Goal: Complete application form: Complete application form

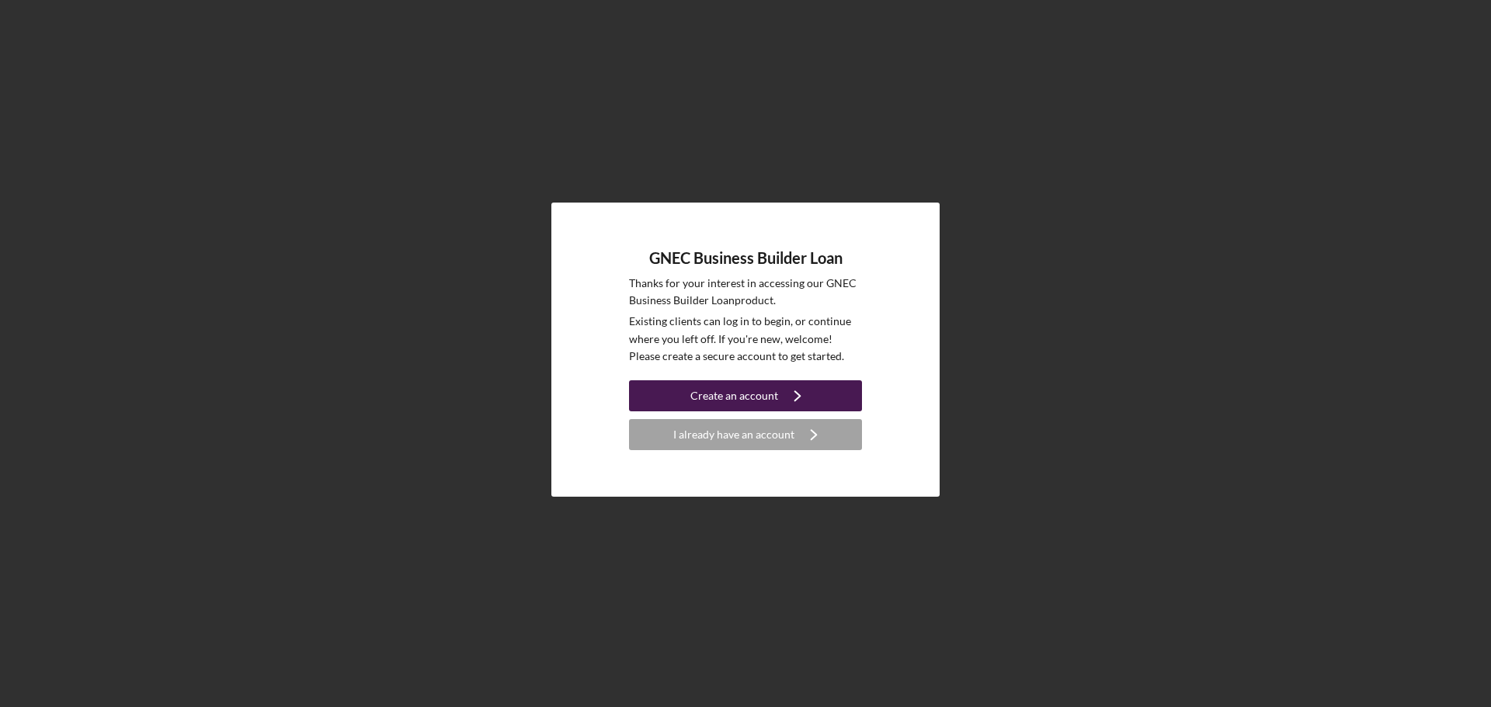
click at [645, 394] on button "Create an account Icon/Navigate" at bounding box center [745, 395] width 233 height 31
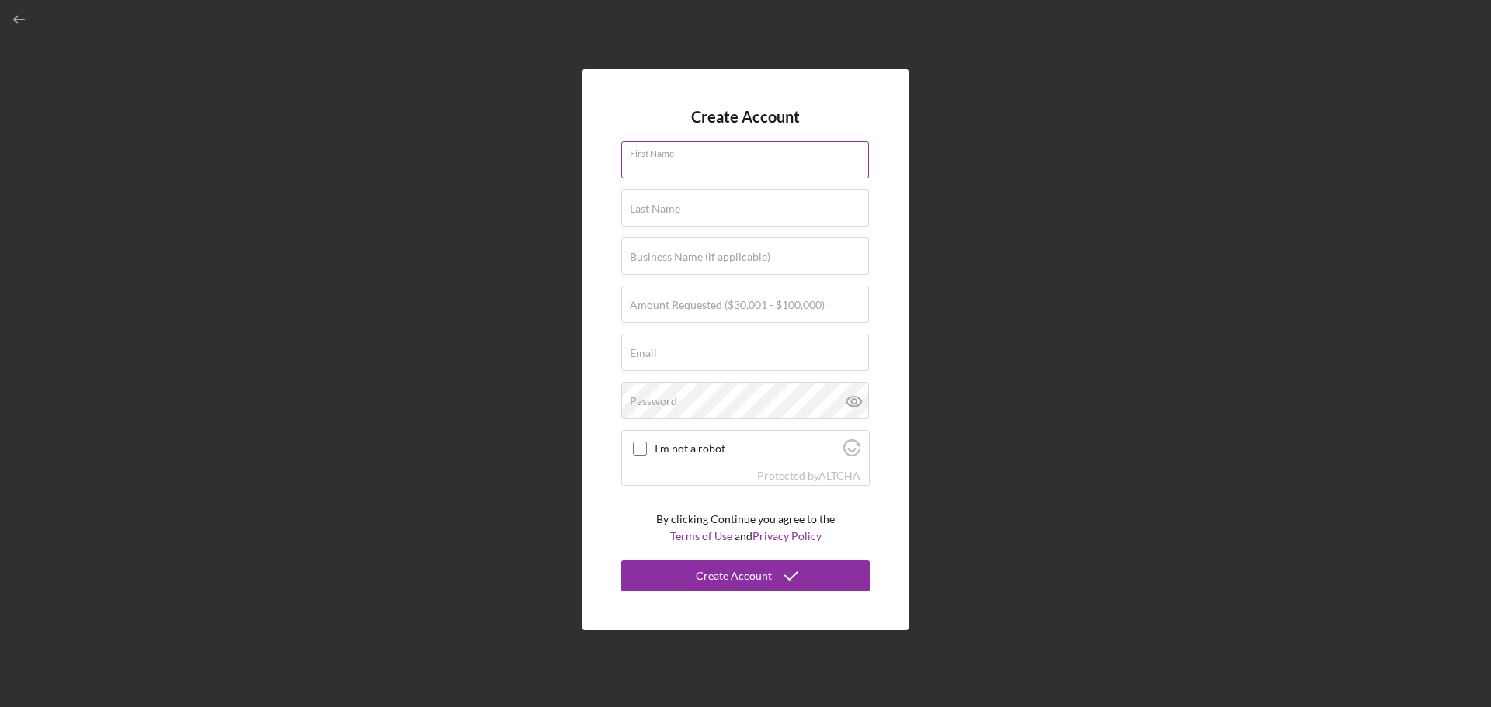
click at [652, 168] on input "First Name" at bounding box center [745, 159] width 248 height 37
type input "[PERSON_NAME]"
type input "[DATE]"
type input "[EMAIL_ADDRESS][DOMAIN_NAME]"
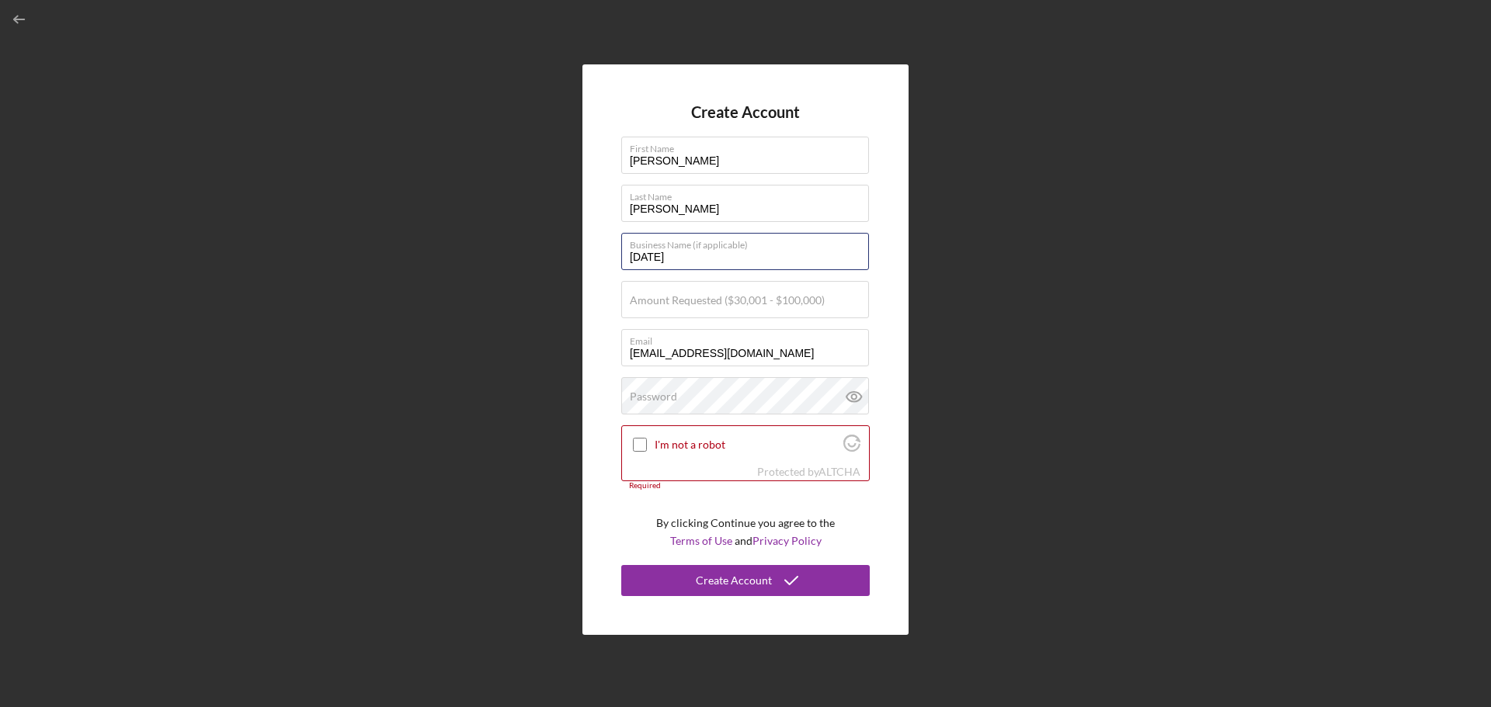
drag, startPoint x: 714, startPoint y: 252, endPoint x: 569, endPoint y: 247, distance: 145.3
click at [569, 247] on div "Create Account First Name [PERSON_NAME] Last Name [PERSON_NAME] Business Name (…" at bounding box center [745, 350] width 1475 height 700
type input "Zapzest Corporation"
type input "$45,000"
type input "[EMAIL_ADDRESS][DOMAIN_NAME]"
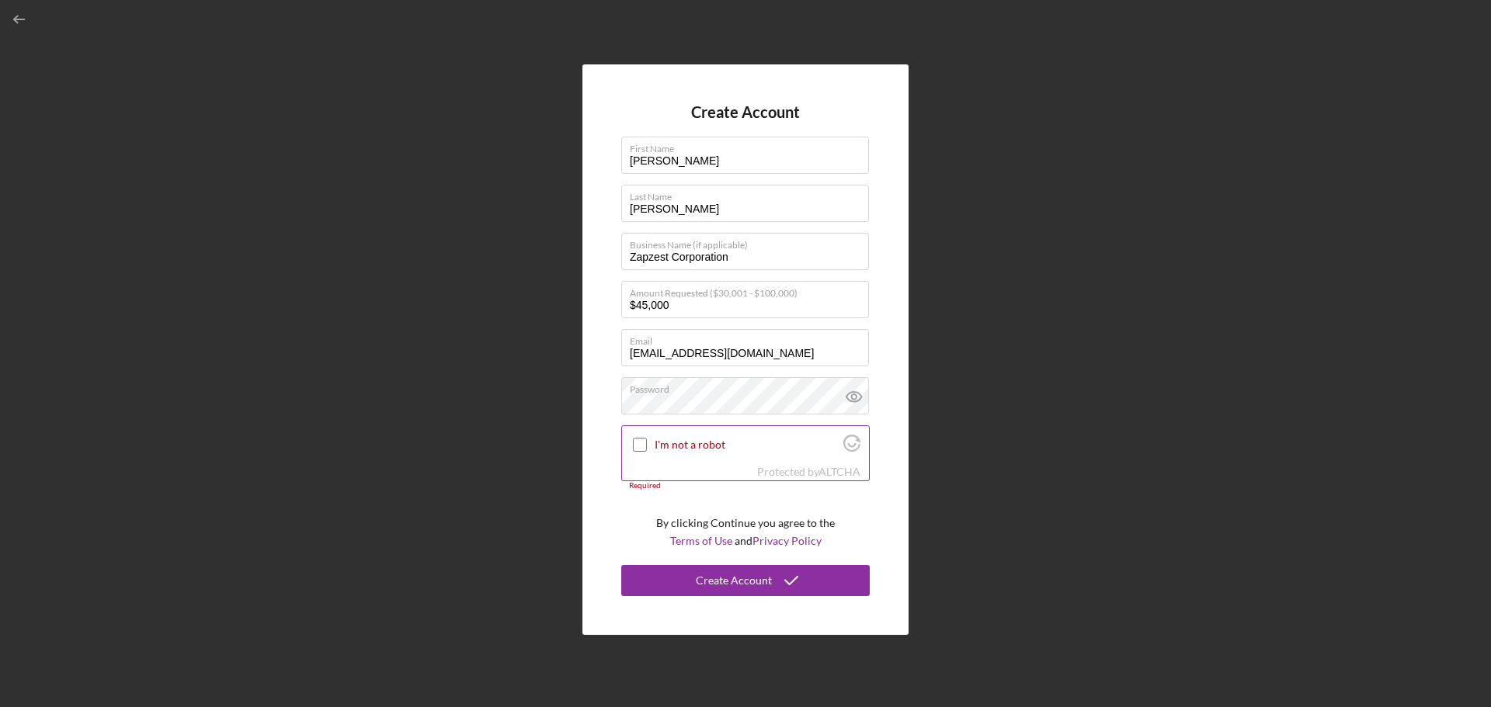
click at [641, 443] on input "I'm not a robot" at bounding box center [640, 445] width 14 height 14
checkbox input "true"
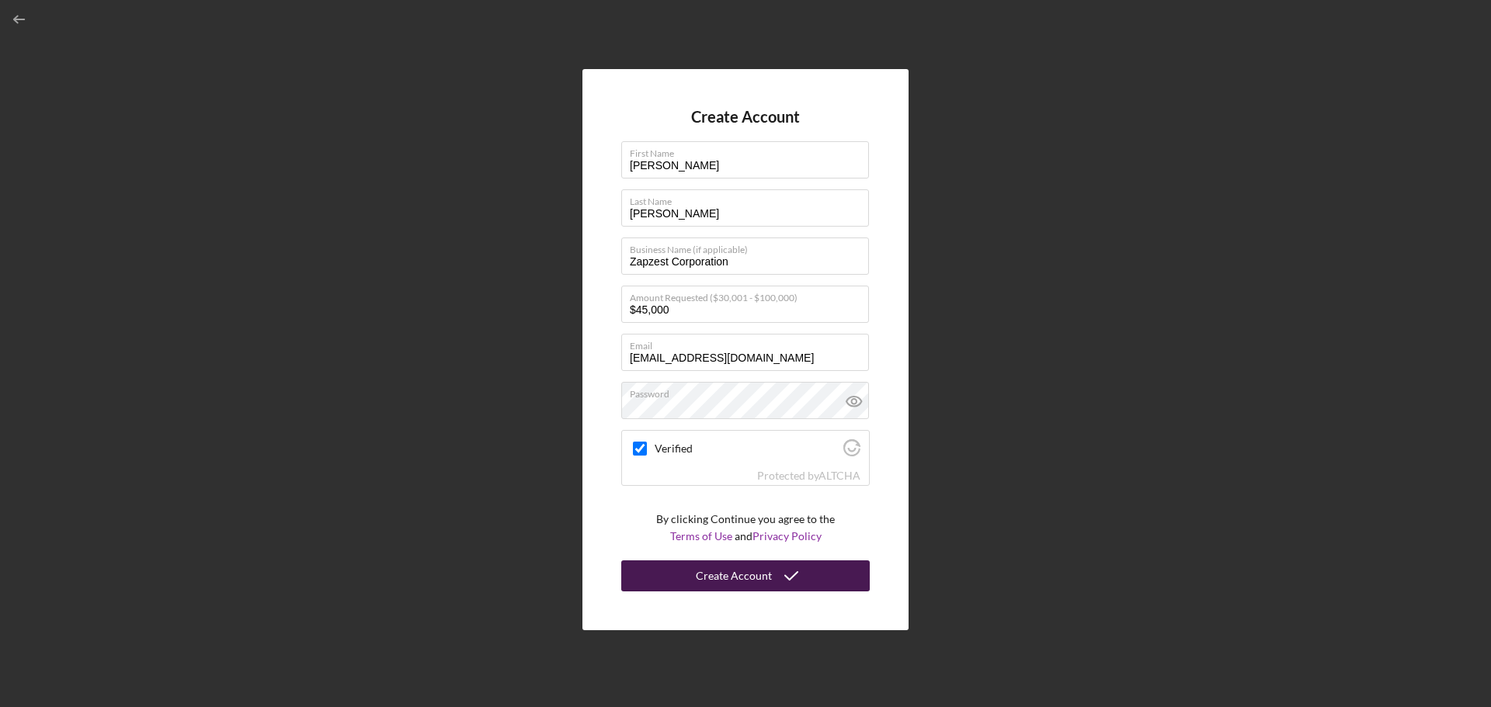
click at [680, 572] on button "Create Account" at bounding box center [745, 576] width 248 height 31
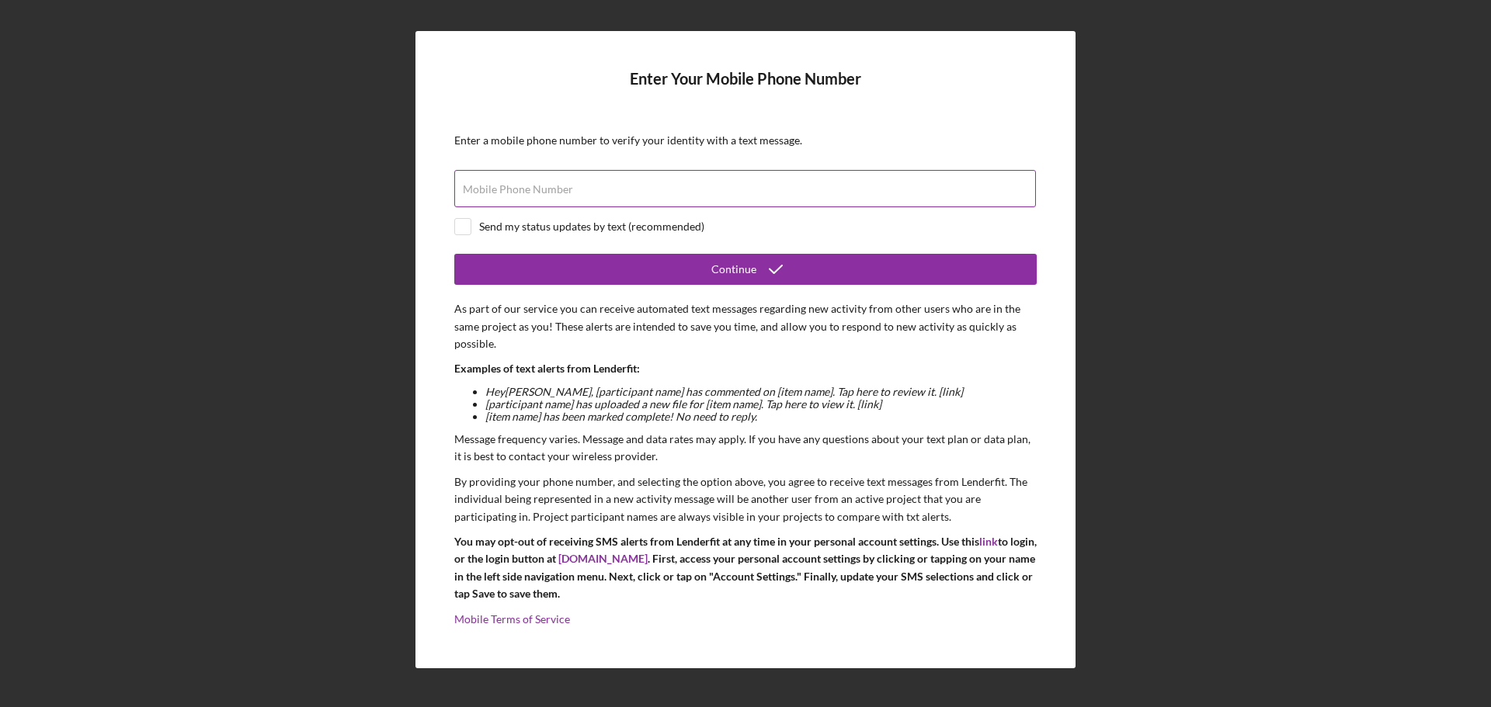
click at [654, 200] on input "Mobile Phone Number" at bounding box center [745, 188] width 582 height 37
click at [691, 189] on input "Mobile Phone Number" at bounding box center [745, 188] width 582 height 37
type input "[PHONE_NUMBER]"
click at [460, 235] on div at bounding box center [462, 226] width 17 height 17
checkbox input "true"
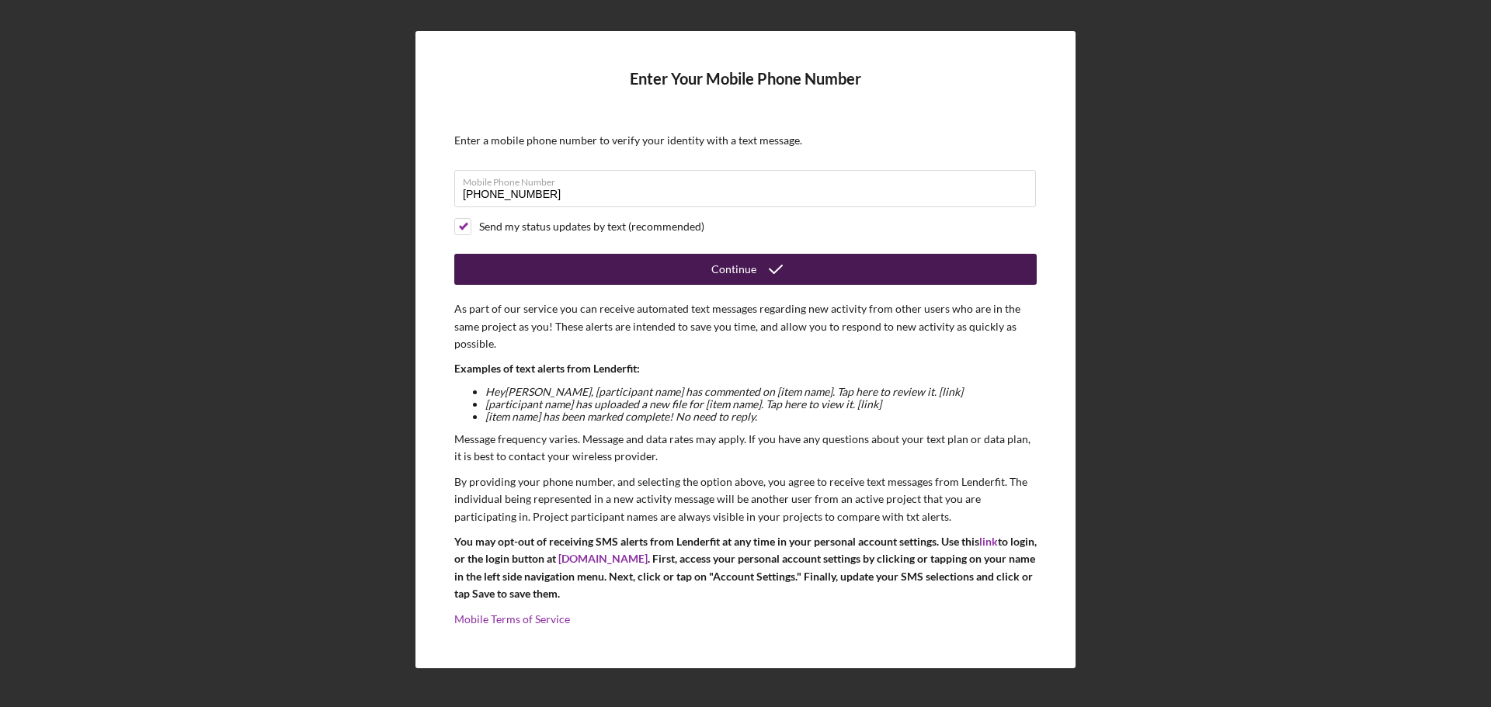
click at [518, 265] on button "Continue" at bounding box center [745, 269] width 582 height 31
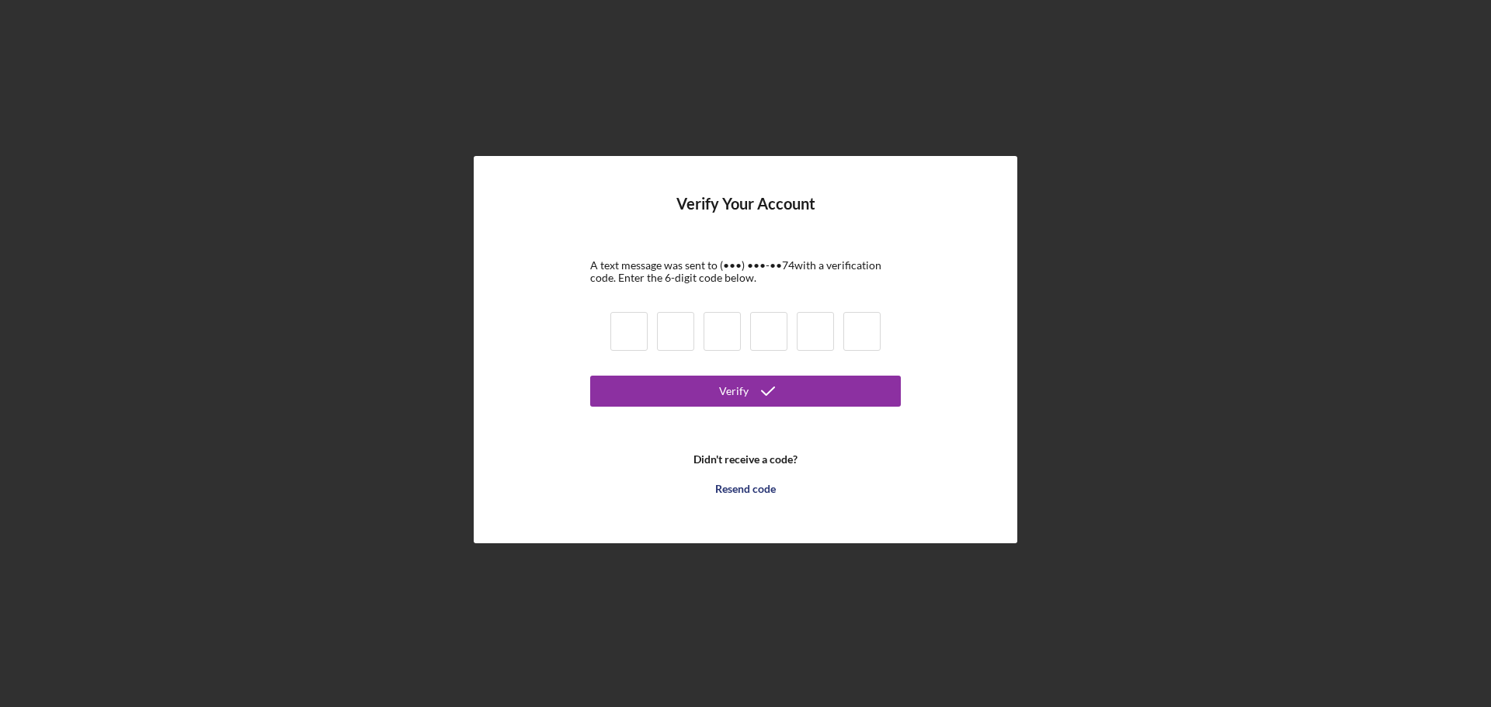
click at [624, 319] on input at bounding box center [628, 331] width 37 height 39
type input "2"
type input "1"
type input "8"
type input "7"
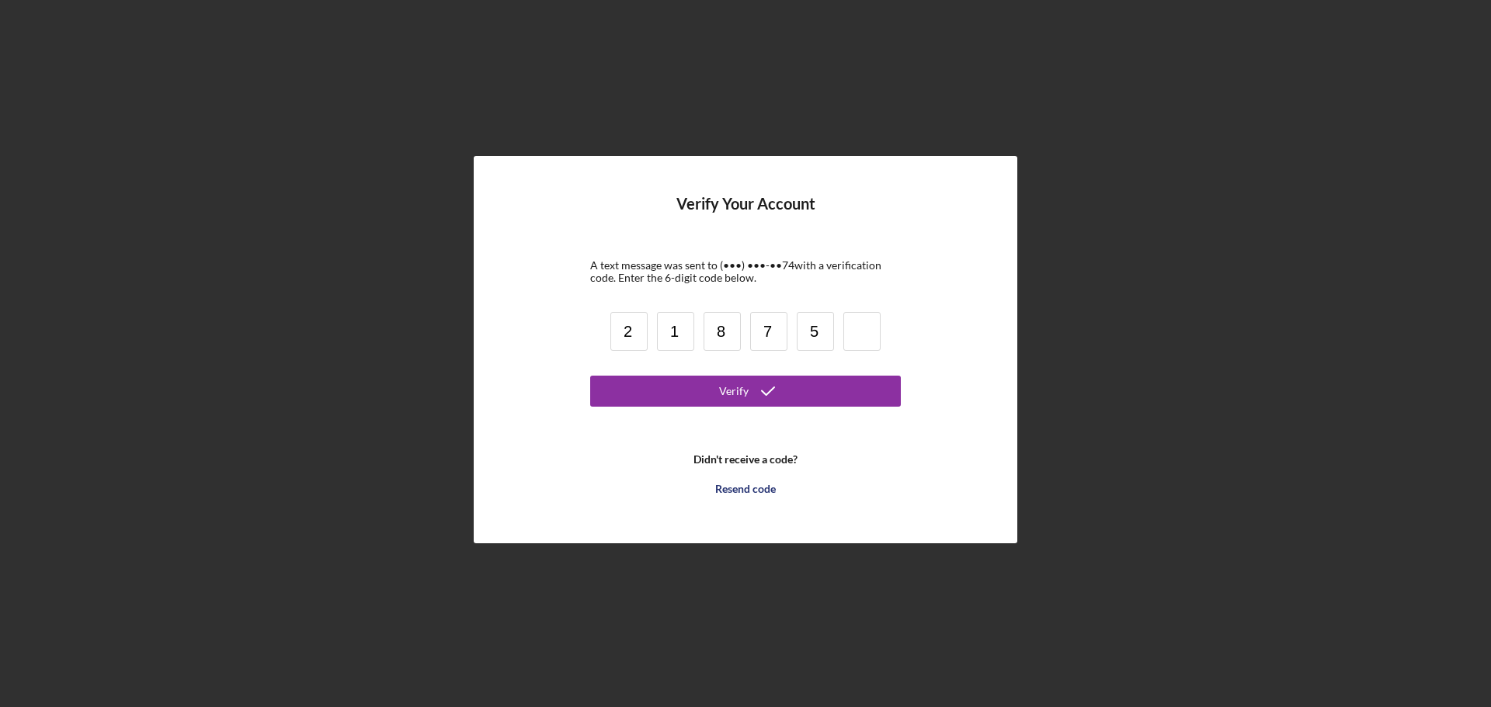
type input "5"
type input "8"
click at [668, 384] on button "Verify" at bounding box center [745, 391] width 311 height 31
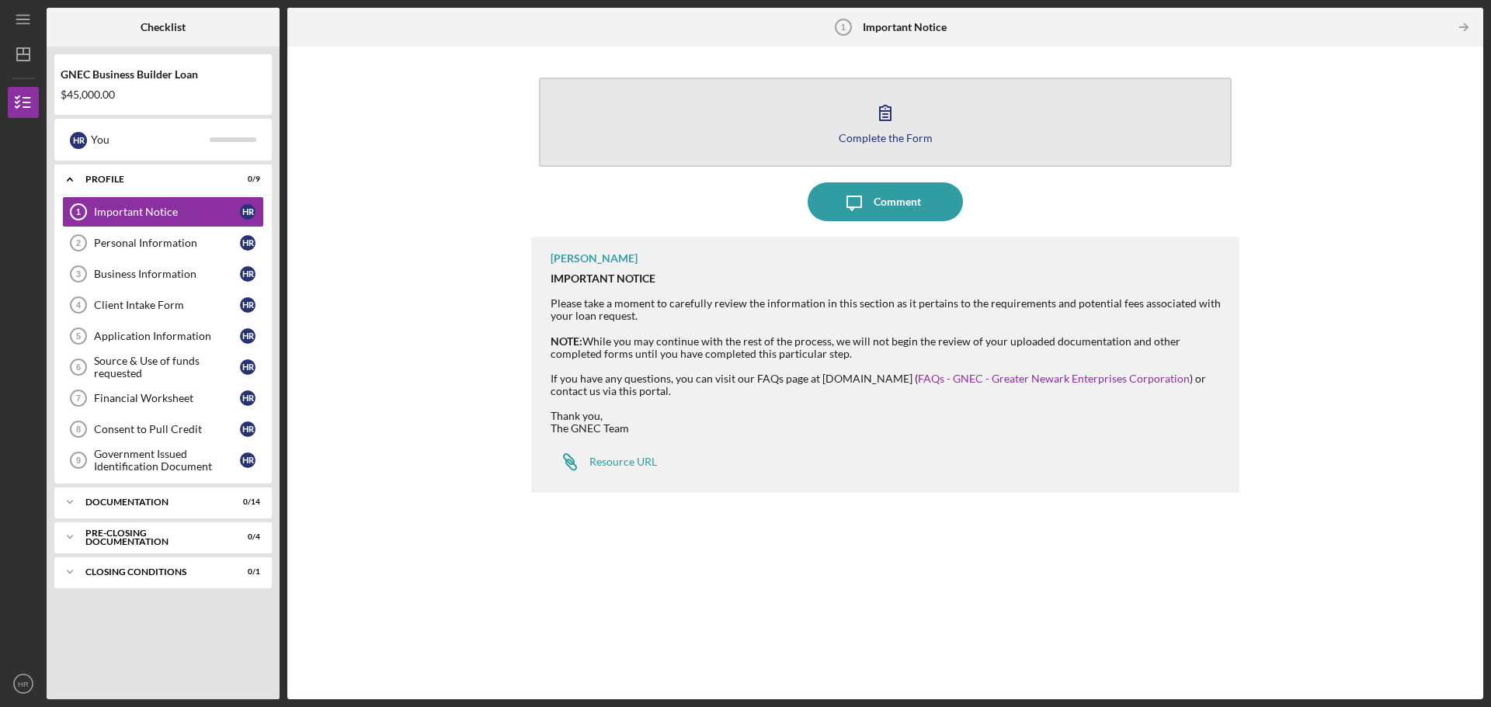
click at [867, 127] on icon "button" at bounding box center [885, 112] width 39 height 39
click at [863, 143] on div "Complete the Form" at bounding box center [886, 138] width 94 height 12
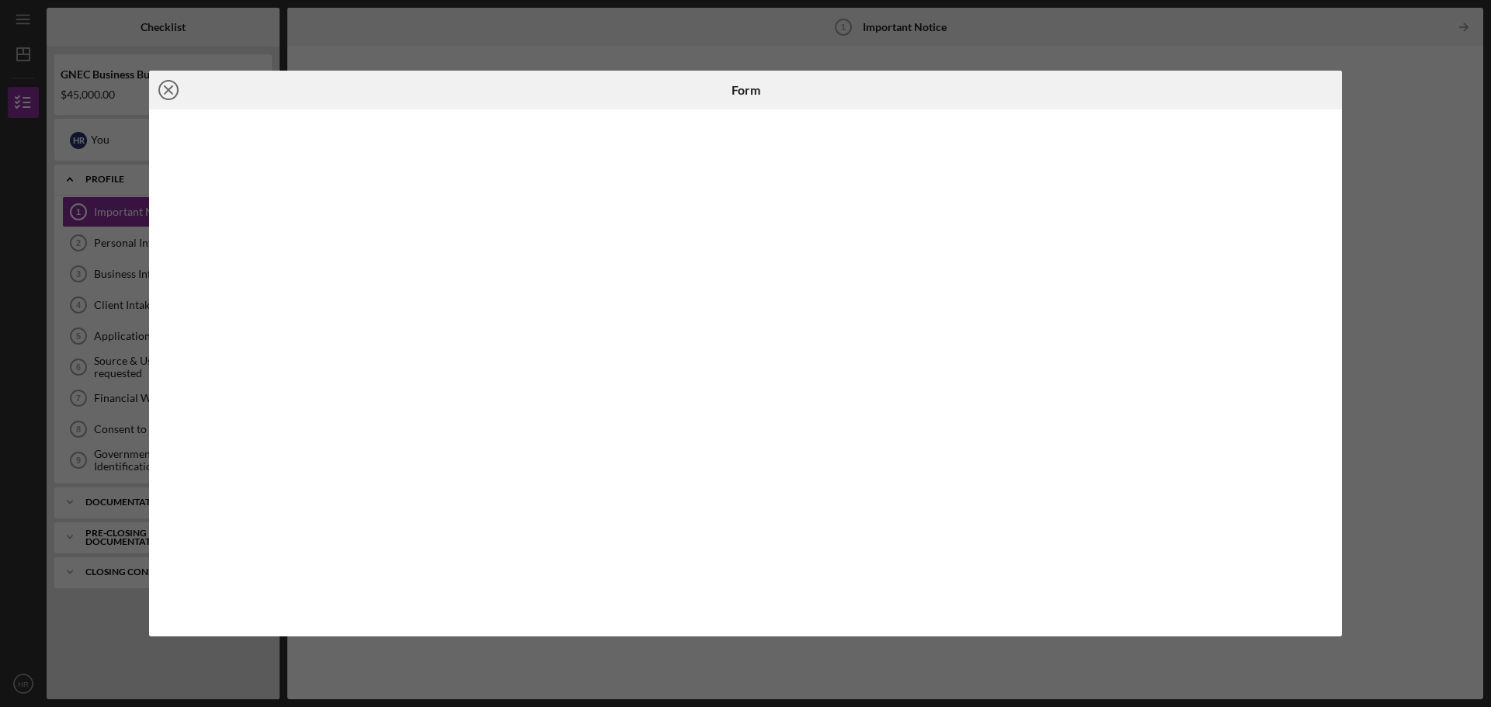
click at [163, 90] on icon "Icon/Close" at bounding box center [168, 90] width 39 height 39
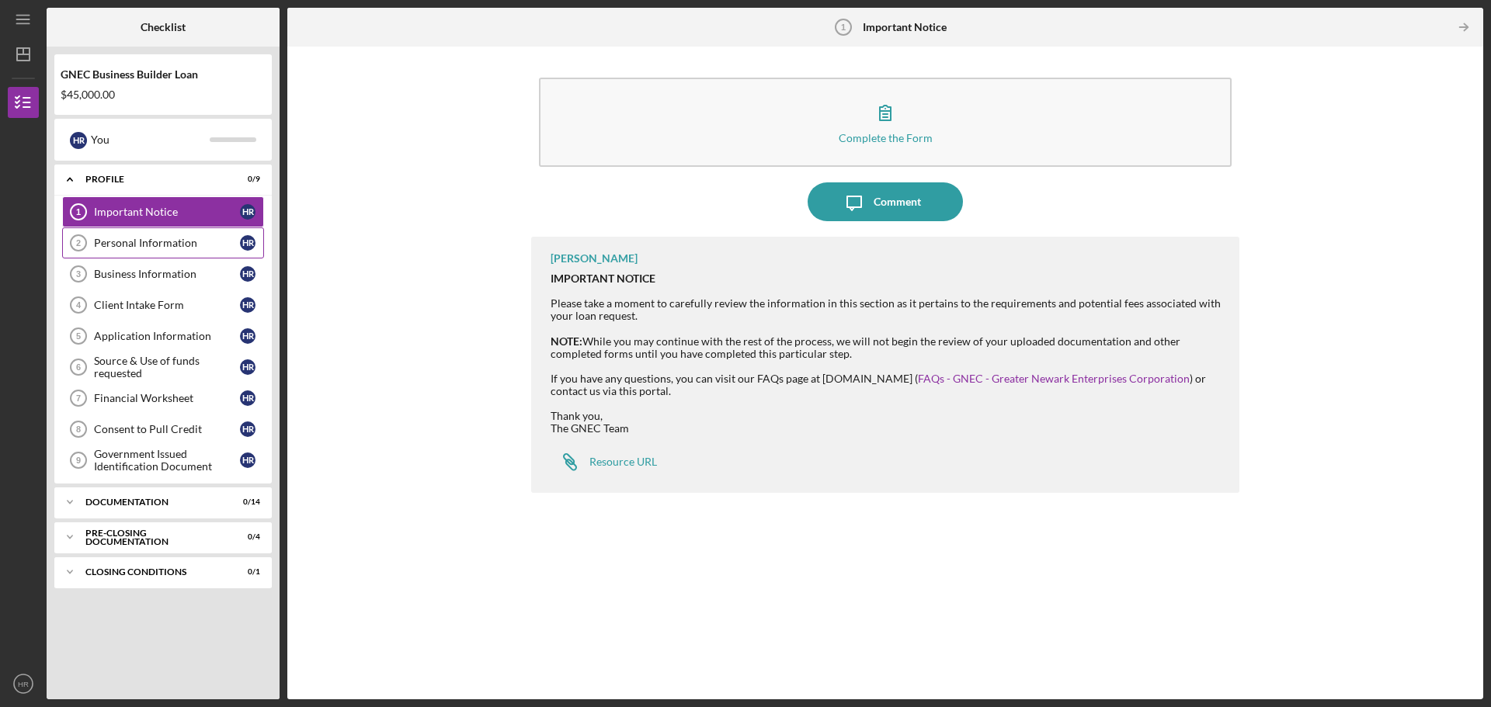
click at [126, 242] on div "Personal Information" at bounding box center [167, 243] width 146 height 12
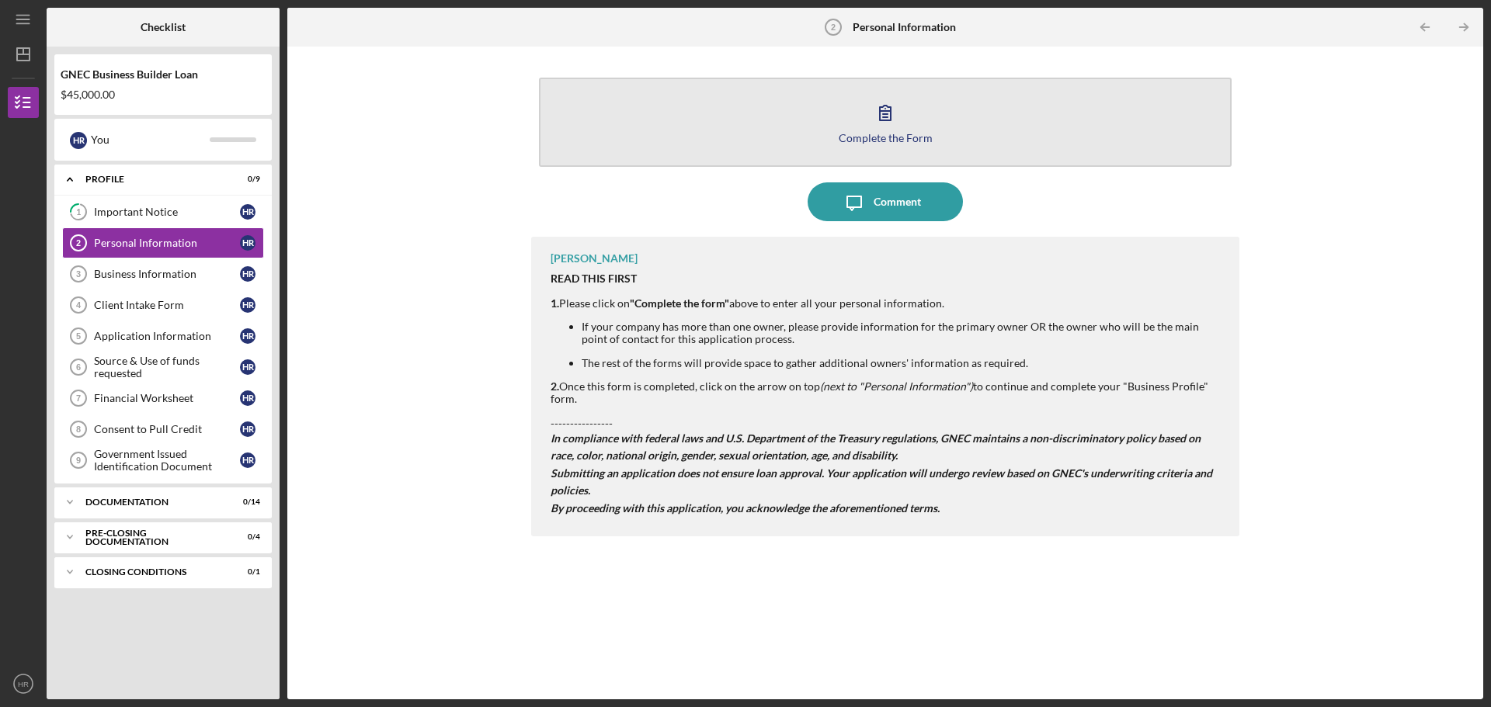
click at [860, 139] on div "Complete the Form" at bounding box center [886, 138] width 94 height 12
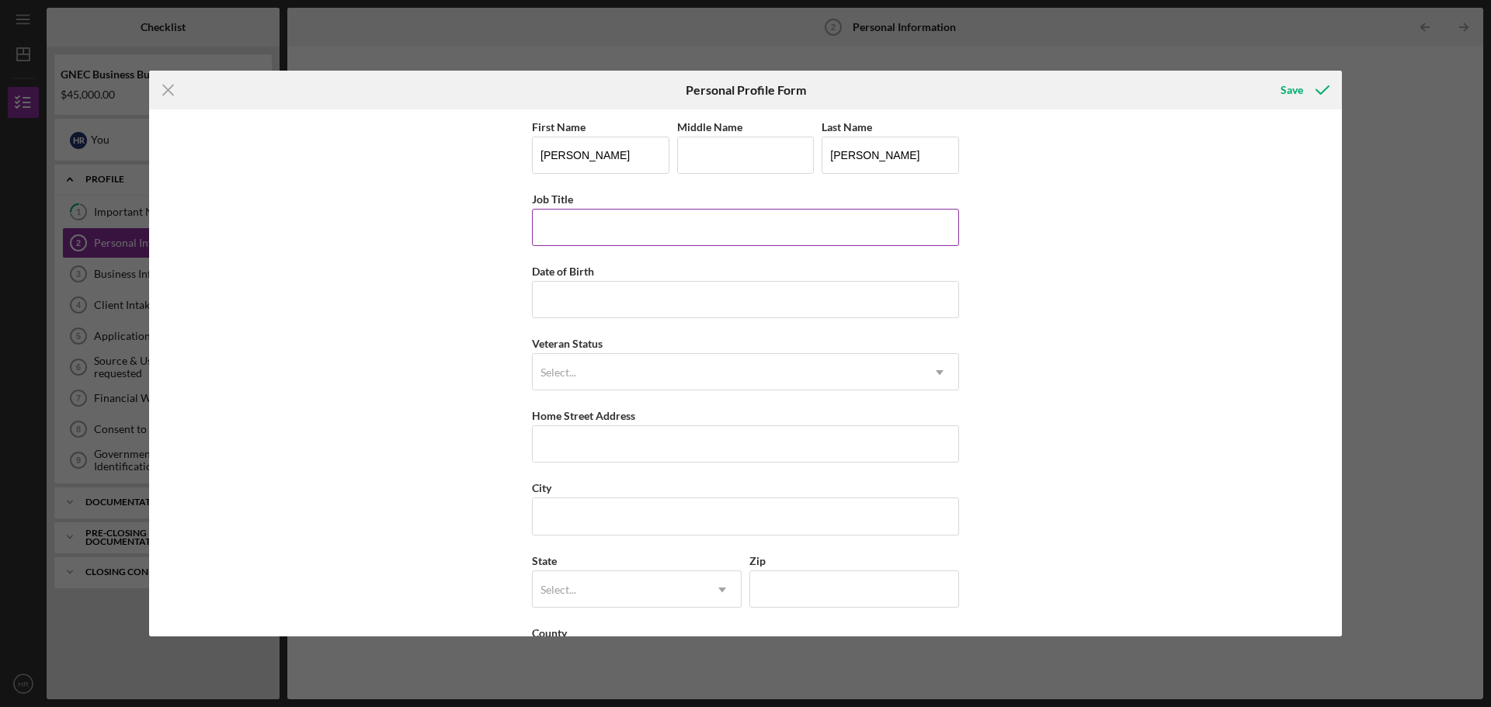
click at [641, 227] on input "Job Title" at bounding box center [745, 227] width 427 height 37
type input "Owner"
type input "[DATE]"
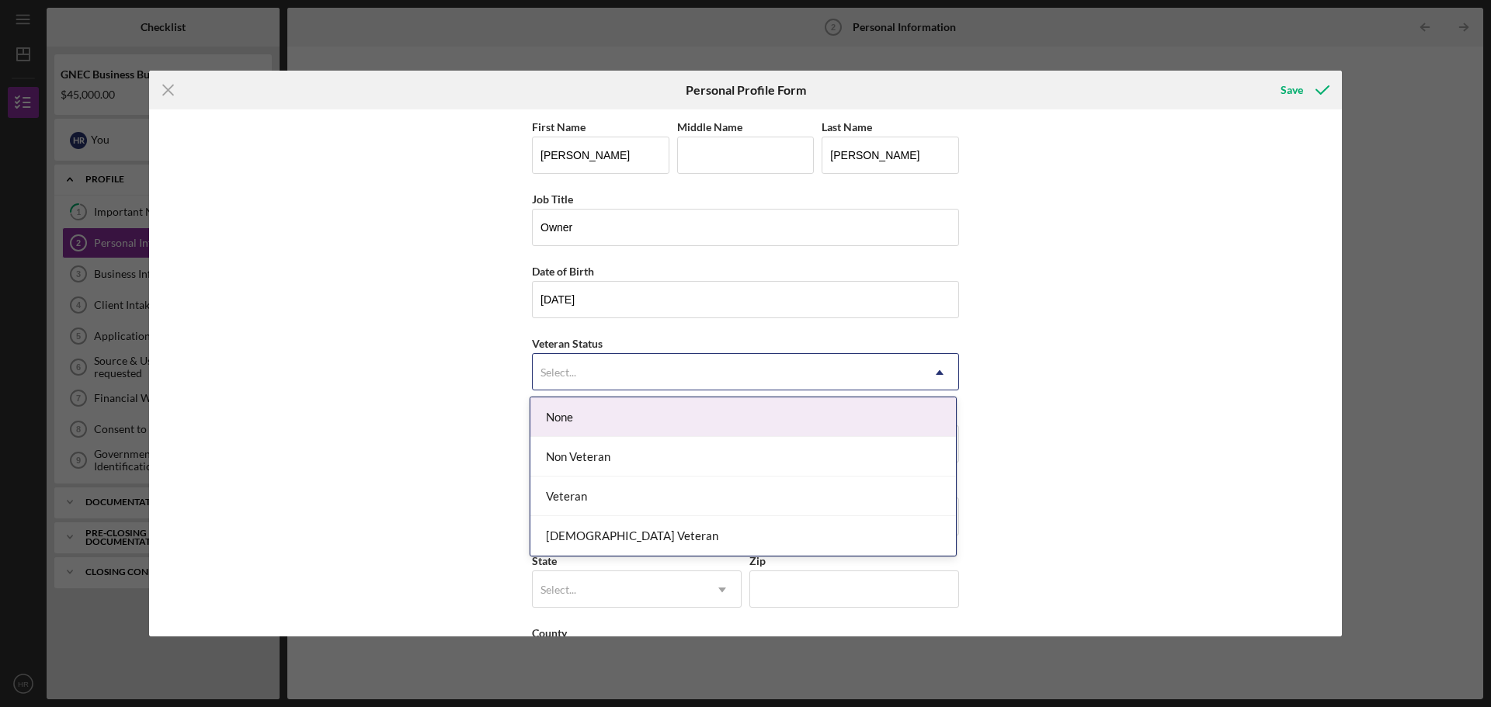
click at [633, 376] on div "Select..." at bounding box center [727, 373] width 388 height 36
click at [617, 419] on div "None" at bounding box center [743, 418] width 426 height 40
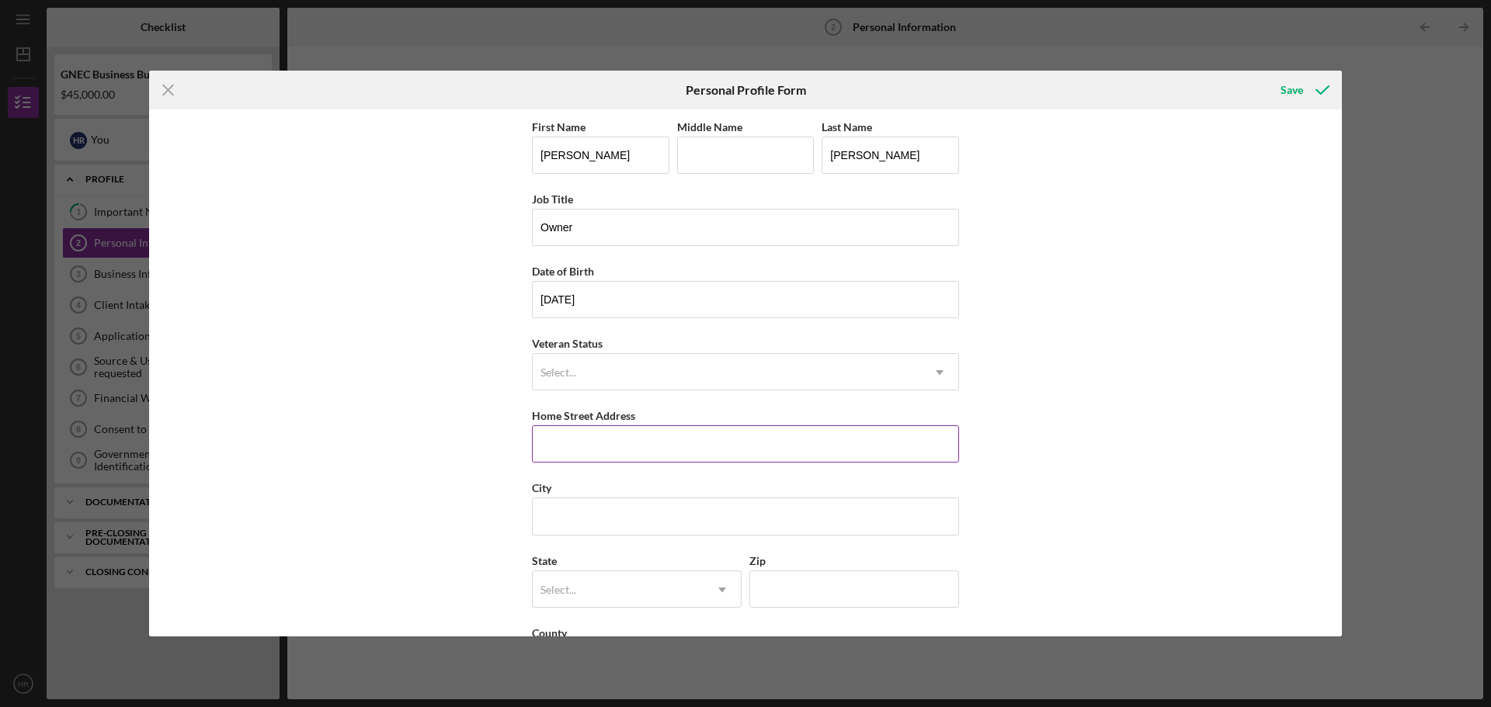
click at [617, 424] on div "Home Street Address" at bounding box center [745, 415] width 427 height 19
click at [617, 433] on input "Home Street Address" at bounding box center [745, 444] width 427 height 37
type input "[STREET_ADDRESS][PERSON_NAME]"
type input "Bloomfield"
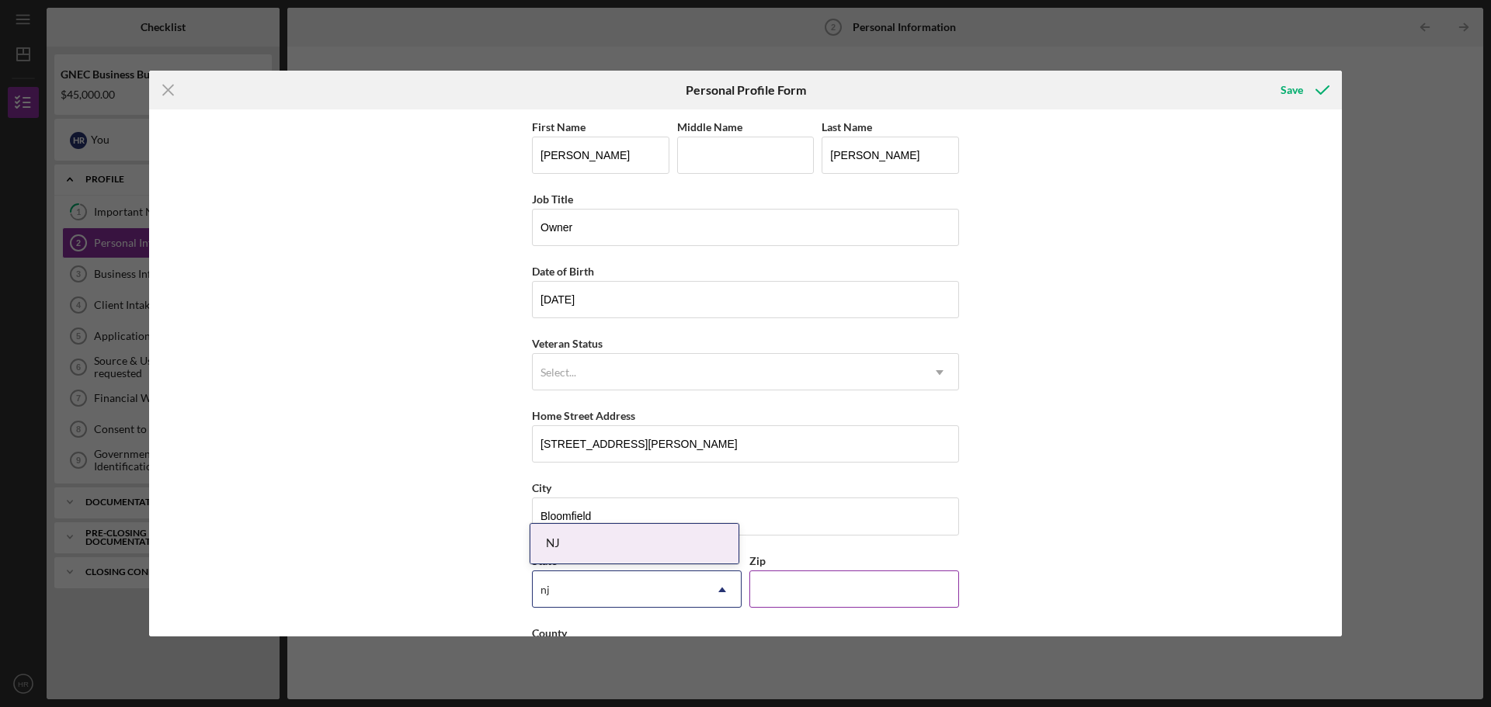
type input "nj"
click at [785, 578] on input "Zip" at bounding box center [854, 589] width 210 height 37
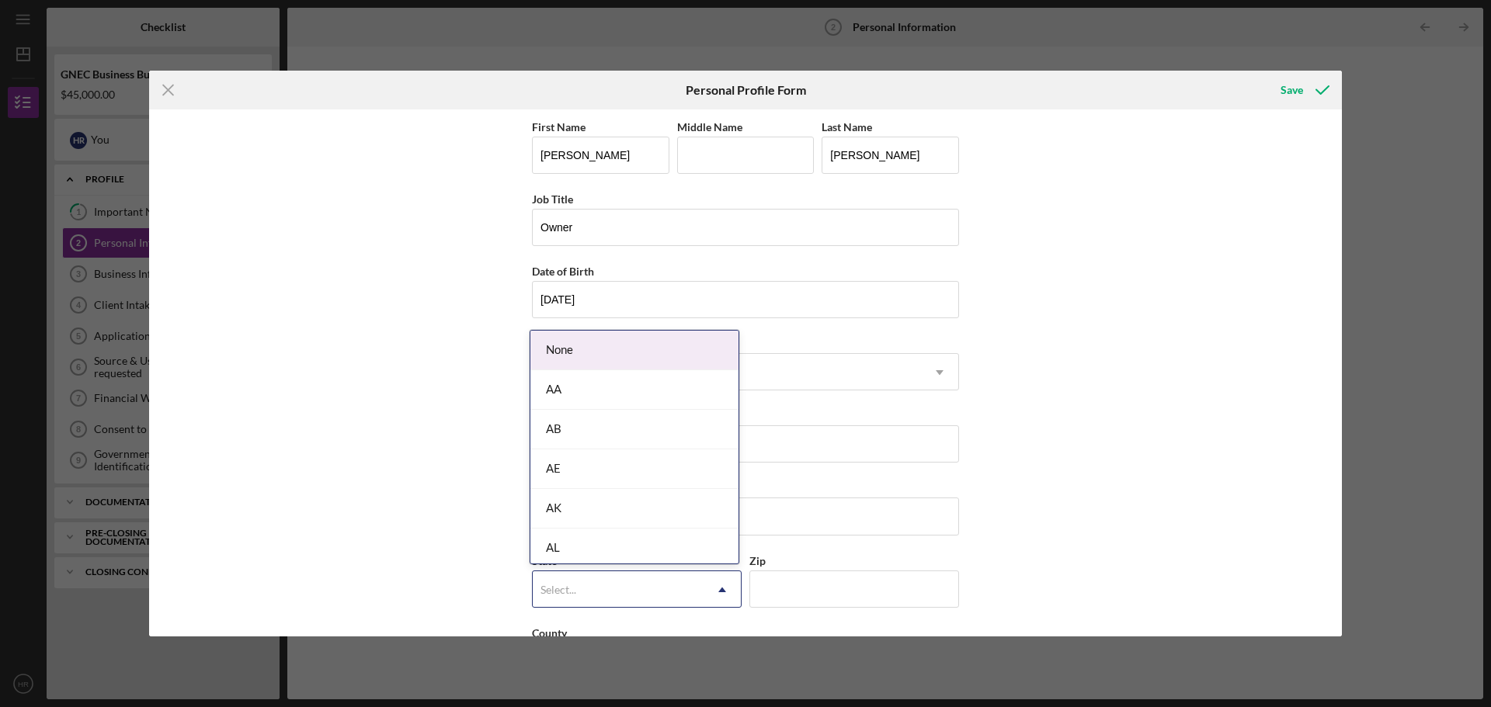
click at [690, 581] on div "Select..." at bounding box center [618, 590] width 171 height 36
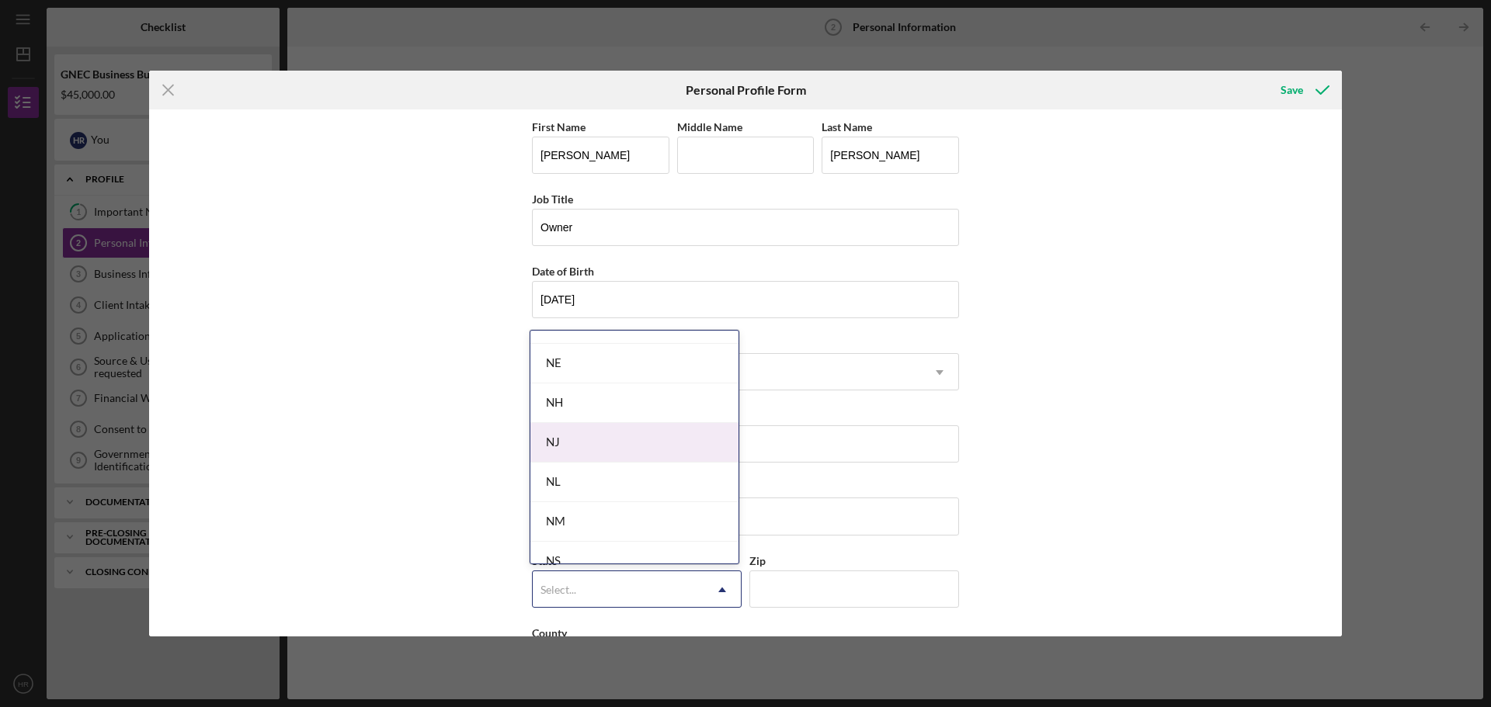
click at [690, 456] on div "NJ" at bounding box center [634, 443] width 208 height 40
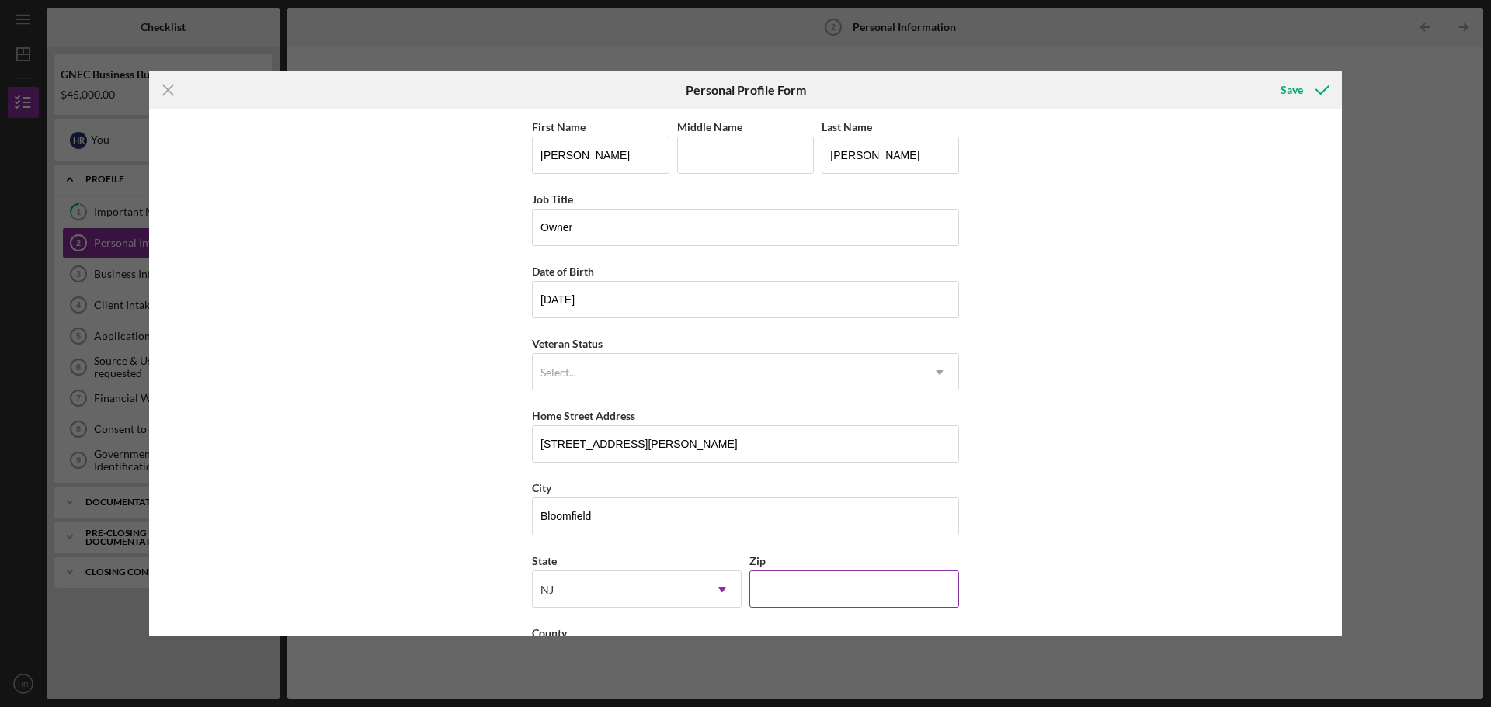
click at [802, 589] on input "Zip" at bounding box center [854, 589] width 210 height 37
type input "07003"
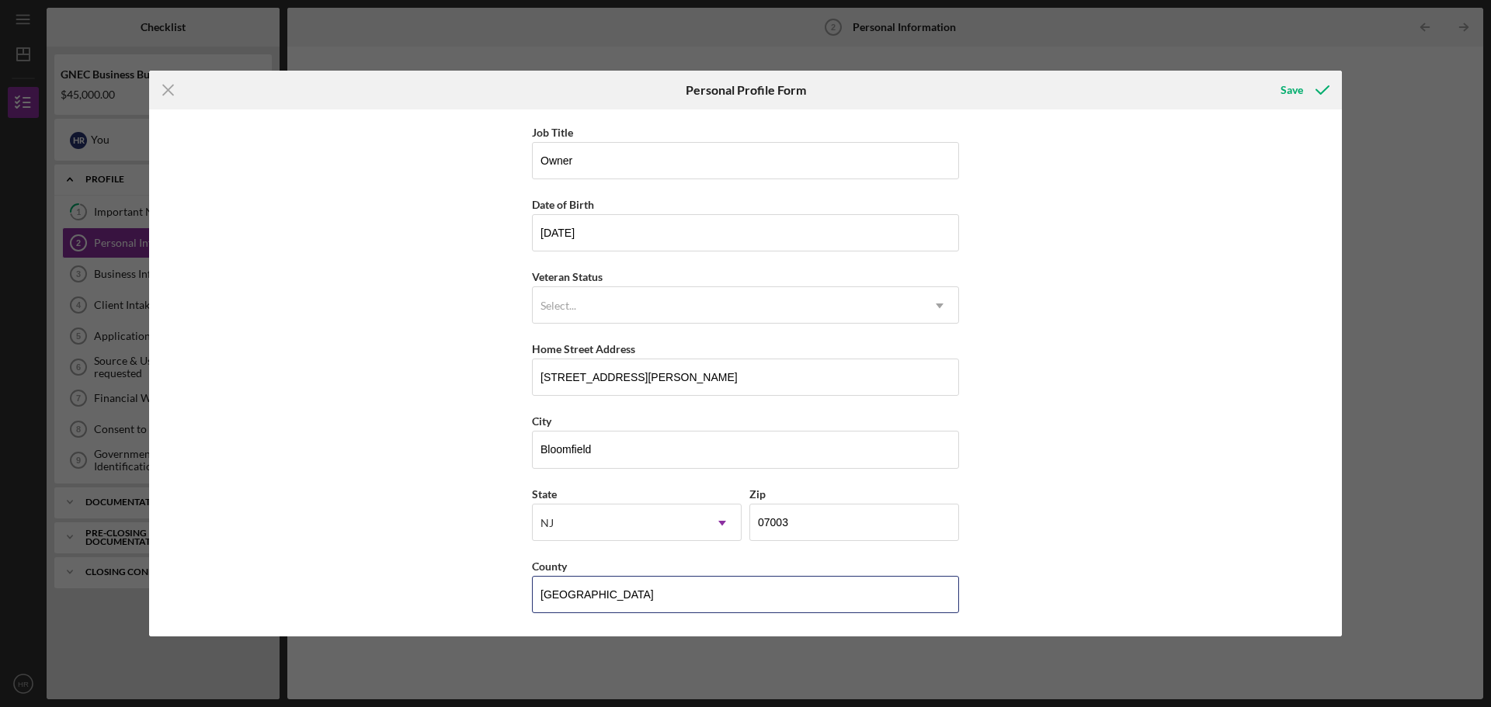
type input "[GEOGRAPHIC_DATA]"
drag, startPoint x: 1335, startPoint y: 464, endPoint x: 1341, endPoint y: 533, distance: 69.4
click at [1341, 533] on div "First Name [PERSON_NAME] Middle Name Last Name [PERSON_NAME] Job Title Owner Da…" at bounding box center [745, 372] width 1193 height 527
click at [926, 584] on input "[GEOGRAPHIC_DATA]" at bounding box center [745, 594] width 427 height 37
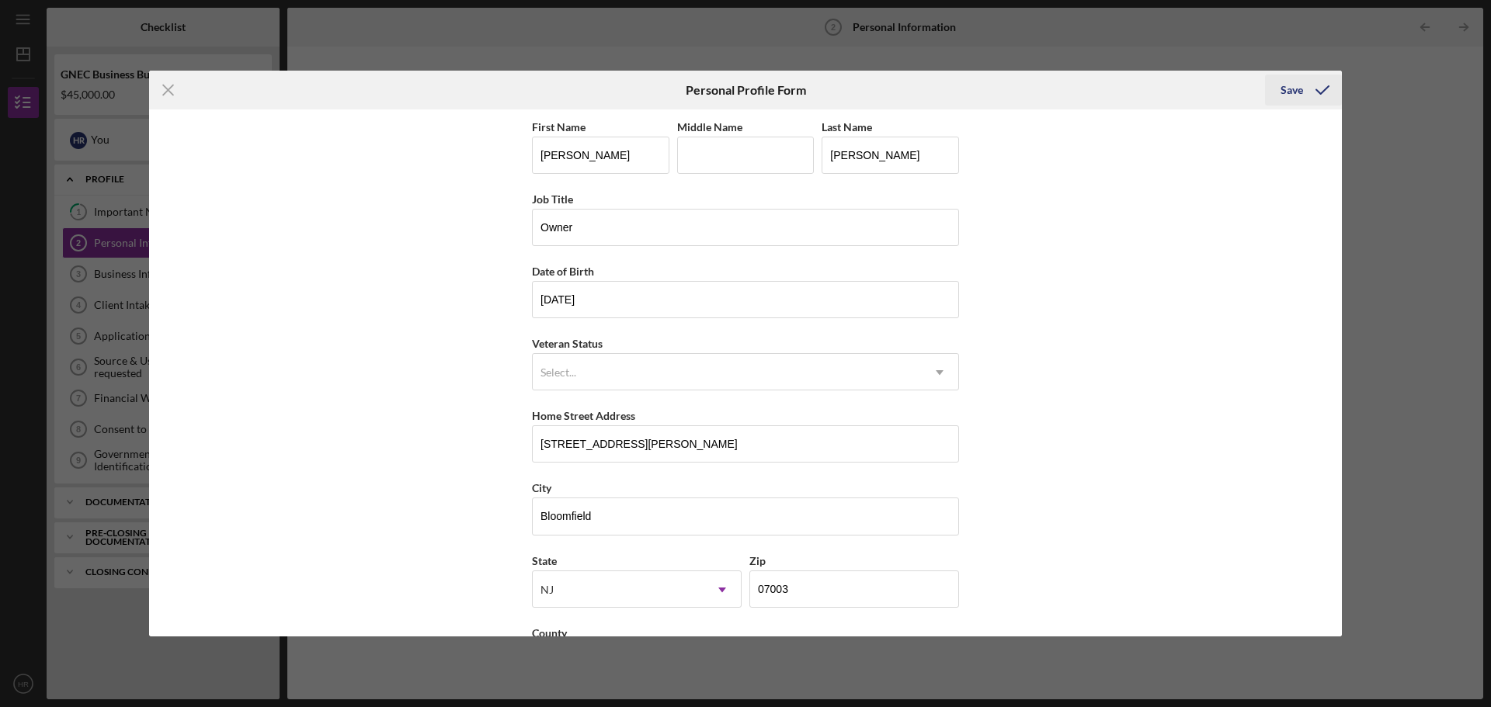
click at [1297, 77] on div "Save" at bounding box center [1291, 90] width 23 height 31
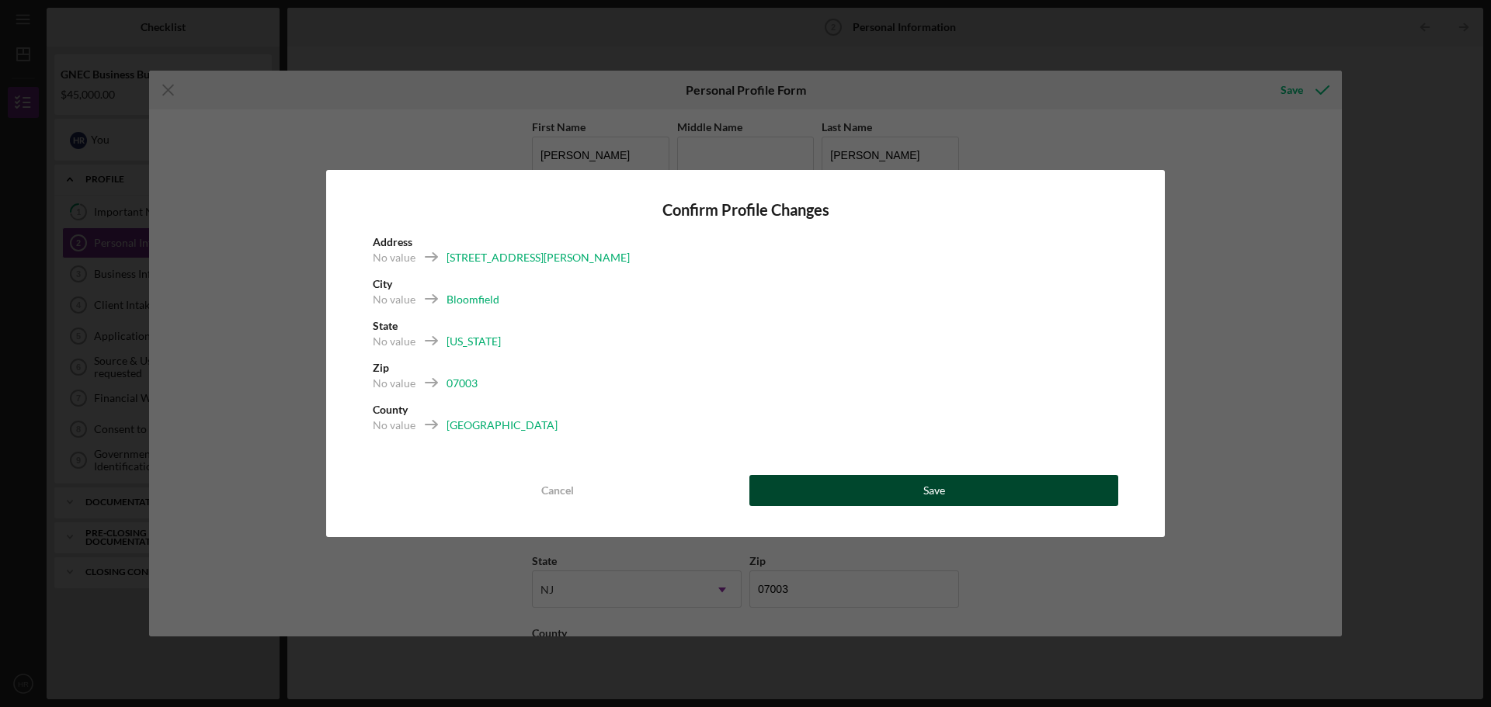
click at [860, 495] on button "Save" at bounding box center [933, 490] width 369 height 31
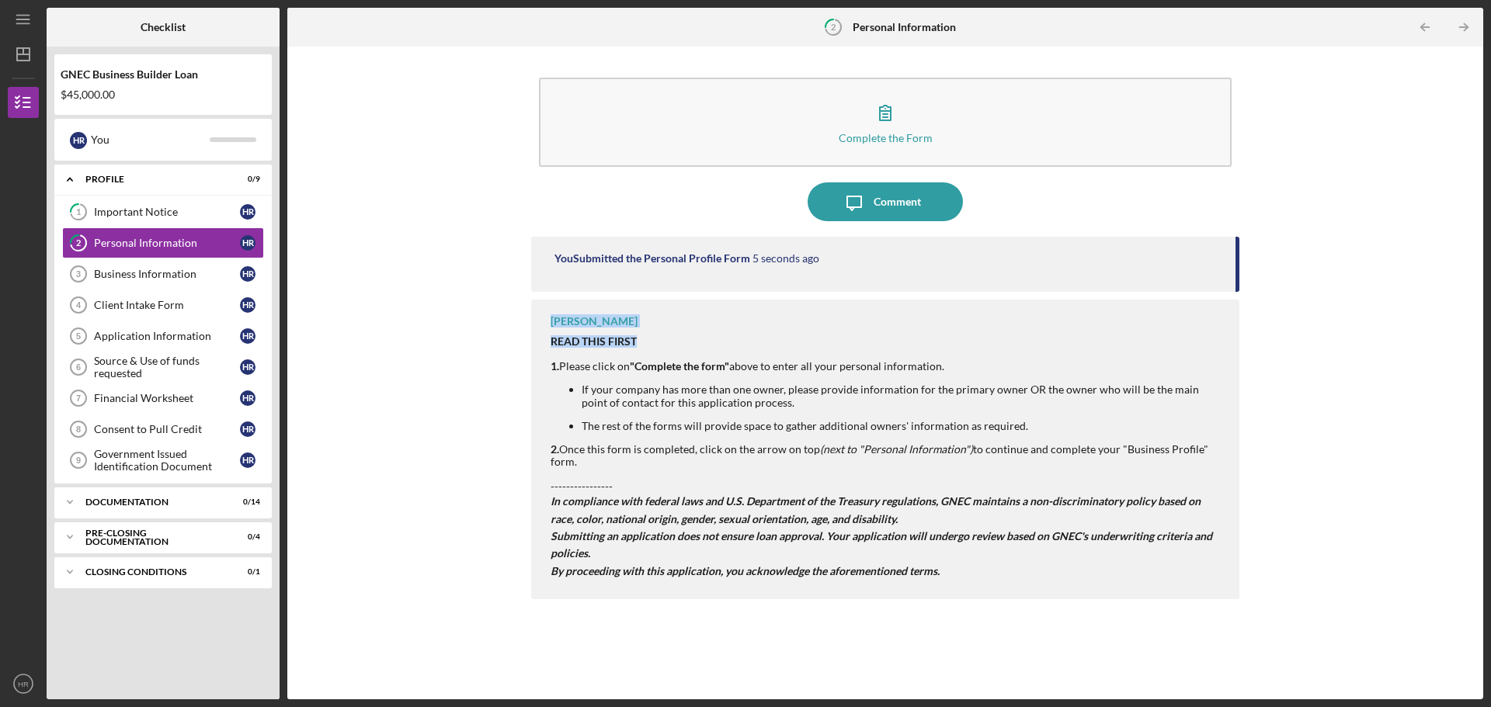
drag, startPoint x: 1234, startPoint y: 267, endPoint x: 1227, endPoint y: 301, distance: 34.1
click at [1228, 300] on div "You Submitted the Personal Profile Form 5 seconds ago [PERSON_NAME] READ THIS F…" at bounding box center [885, 457] width 708 height 440
click at [1073, 404] on li "If your company has more than one owner, please provide information for the pri…" at bounding box center [903, 396] width 642 height 25
drag, startPoint x: 1073, startPoint y: 404, endPoint x: 1044, endPoint y: 565, distance: 164.1
click at [1044, 565] on div "READ THIS FIRST 1. Please click on "Complete the form" above to enter all your …" at bounding box center [887, 457] width 673 height 245
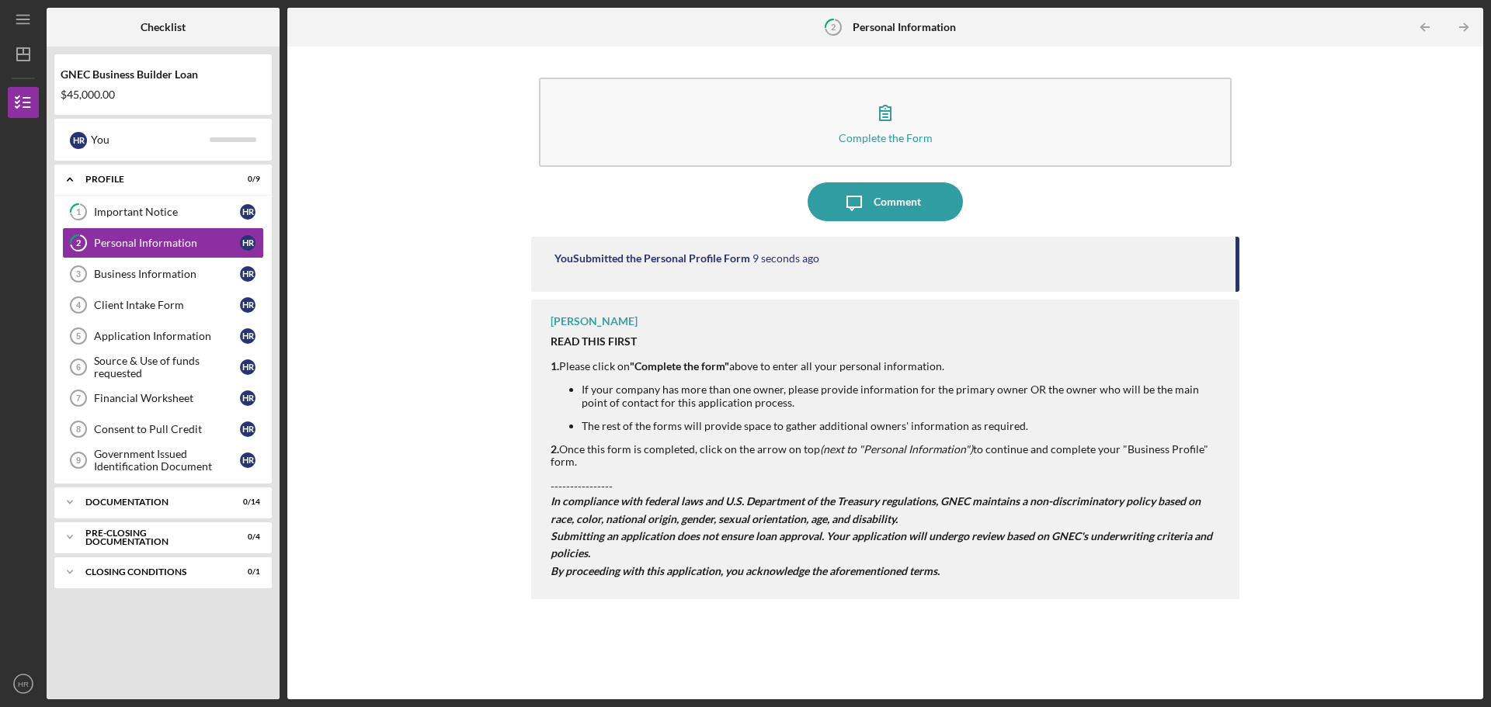
click at [1044, 563] on p "By proceeding with this application, you acknowledge the aforementioned terms." at bounding box center [887, 571] width 673 height 17
click at [1464, 26] on icon "Icon/Table Pagination Arrow" at bounding box center [1463, 27] width 35 height 35
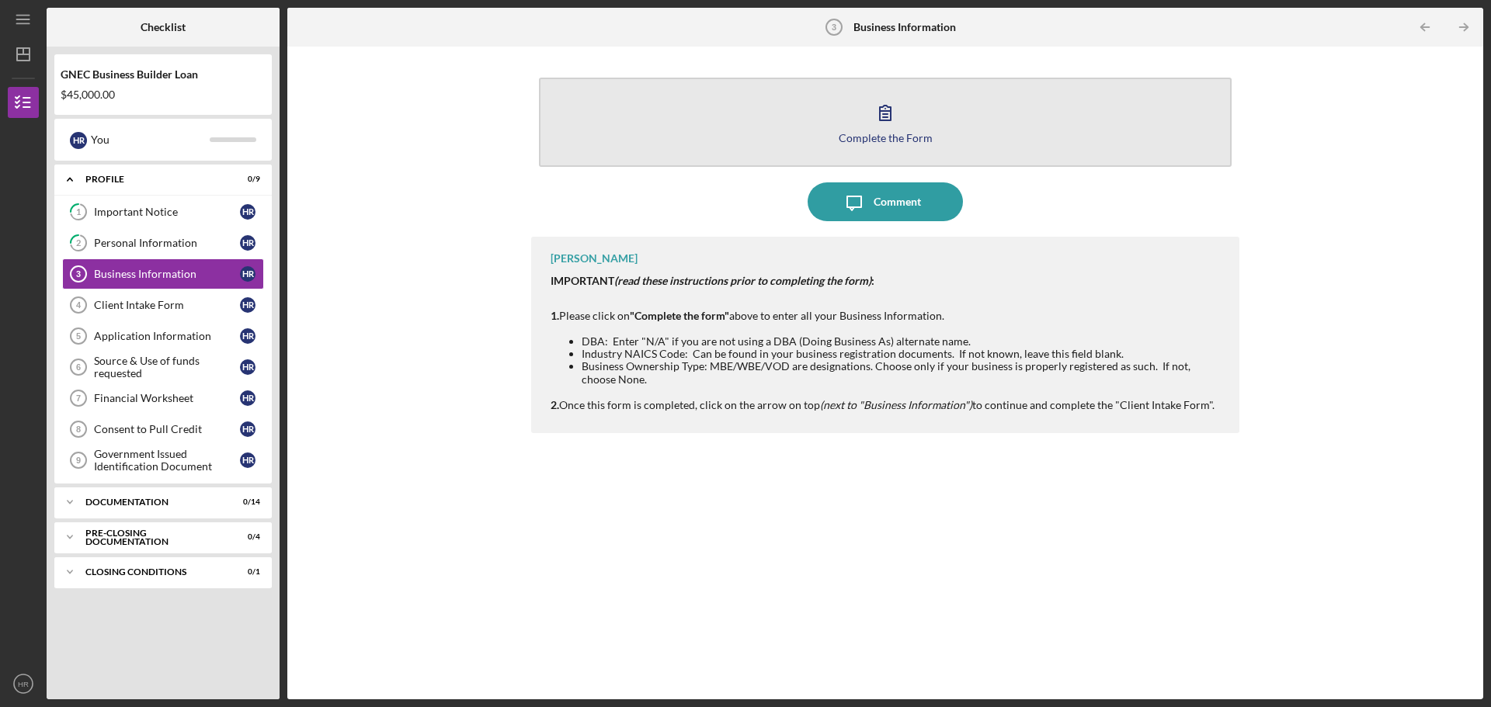
click at [839, 144] on button "Complete the Form Form" at bounding box center [885, 122] width 693 height 89
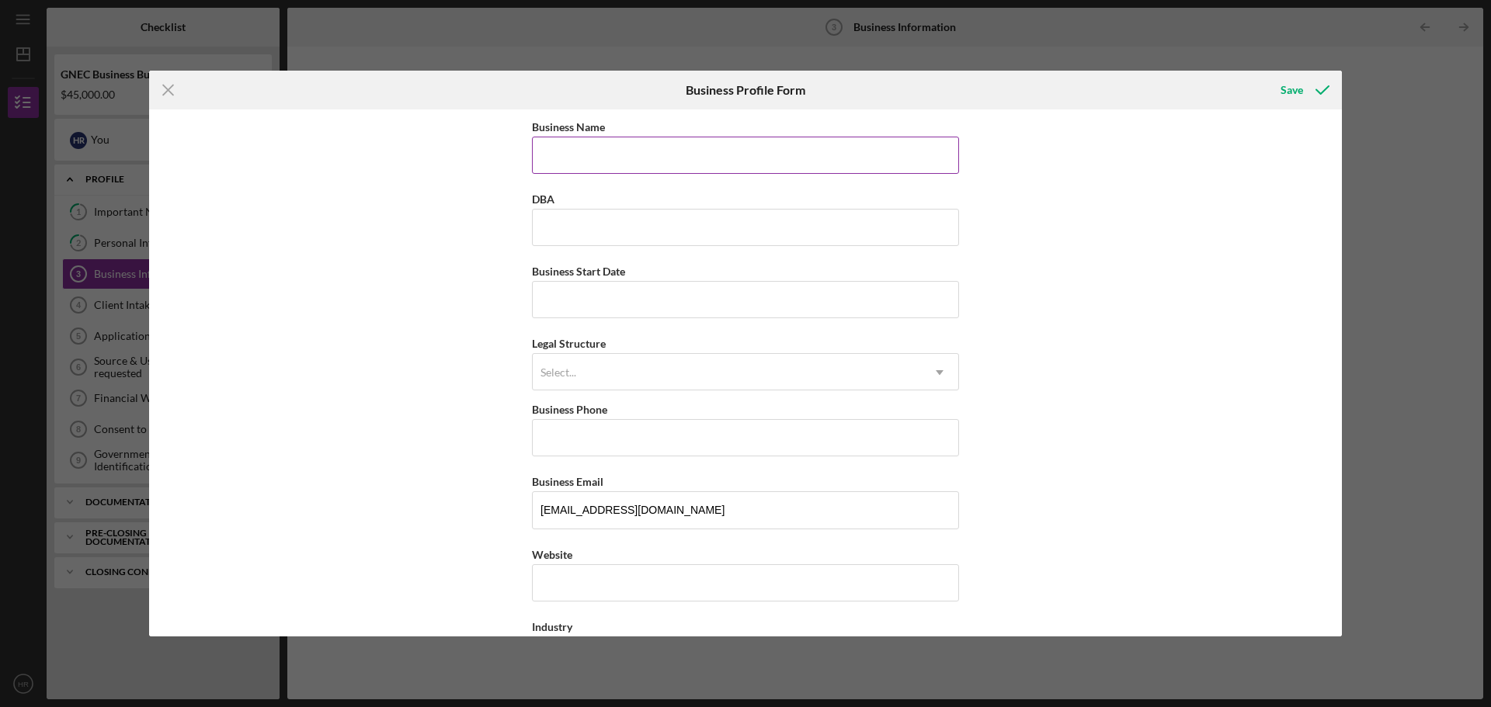
click at [591, 156] on input "Business Name" at bounding box center [745, 155] width 427 height 37
type input "Zapzest Corporation"
click at [537, 289] on input "Business Start Date" at bounding box center [745, 299] width 427 height 37
type input "[DATE]"
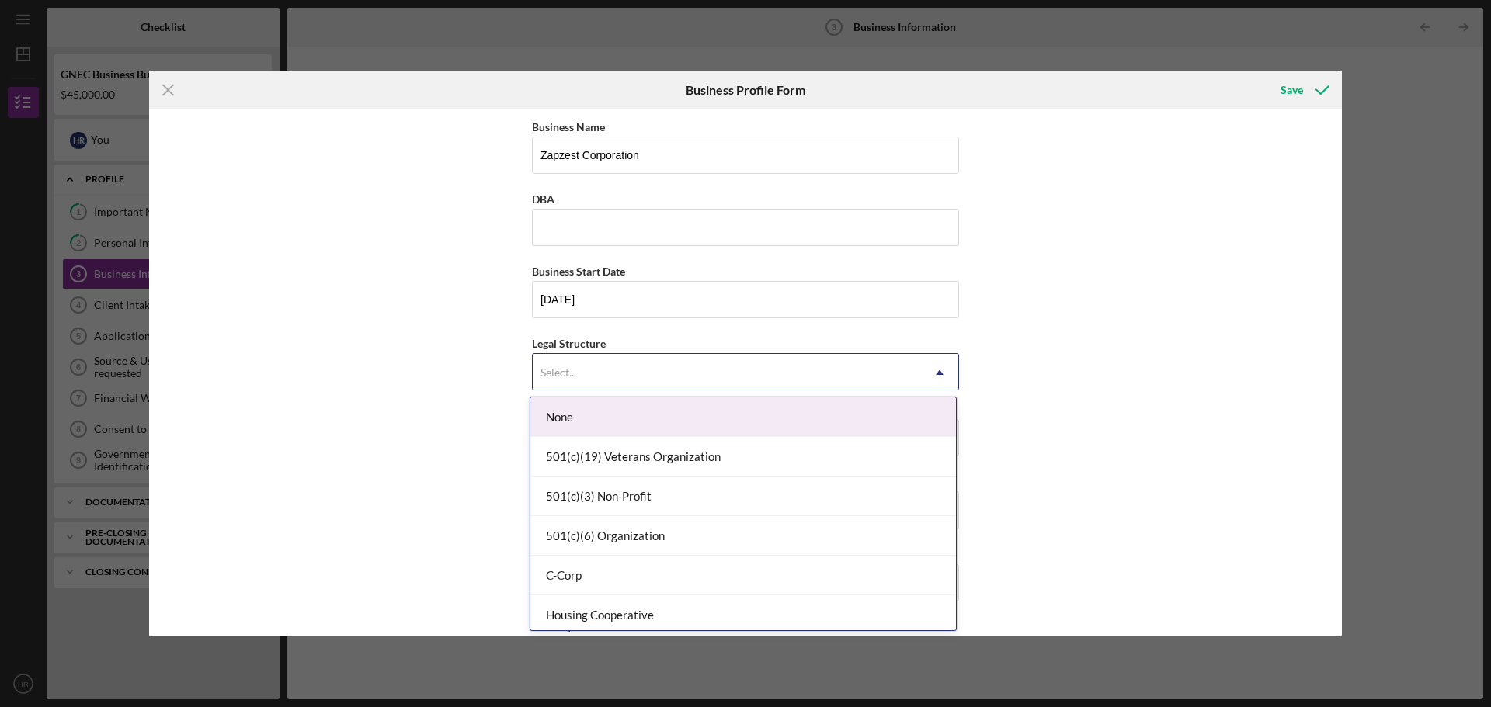
click at [562, 376] on div "Select..." at bounding box center [558, 373] width 36 height 12
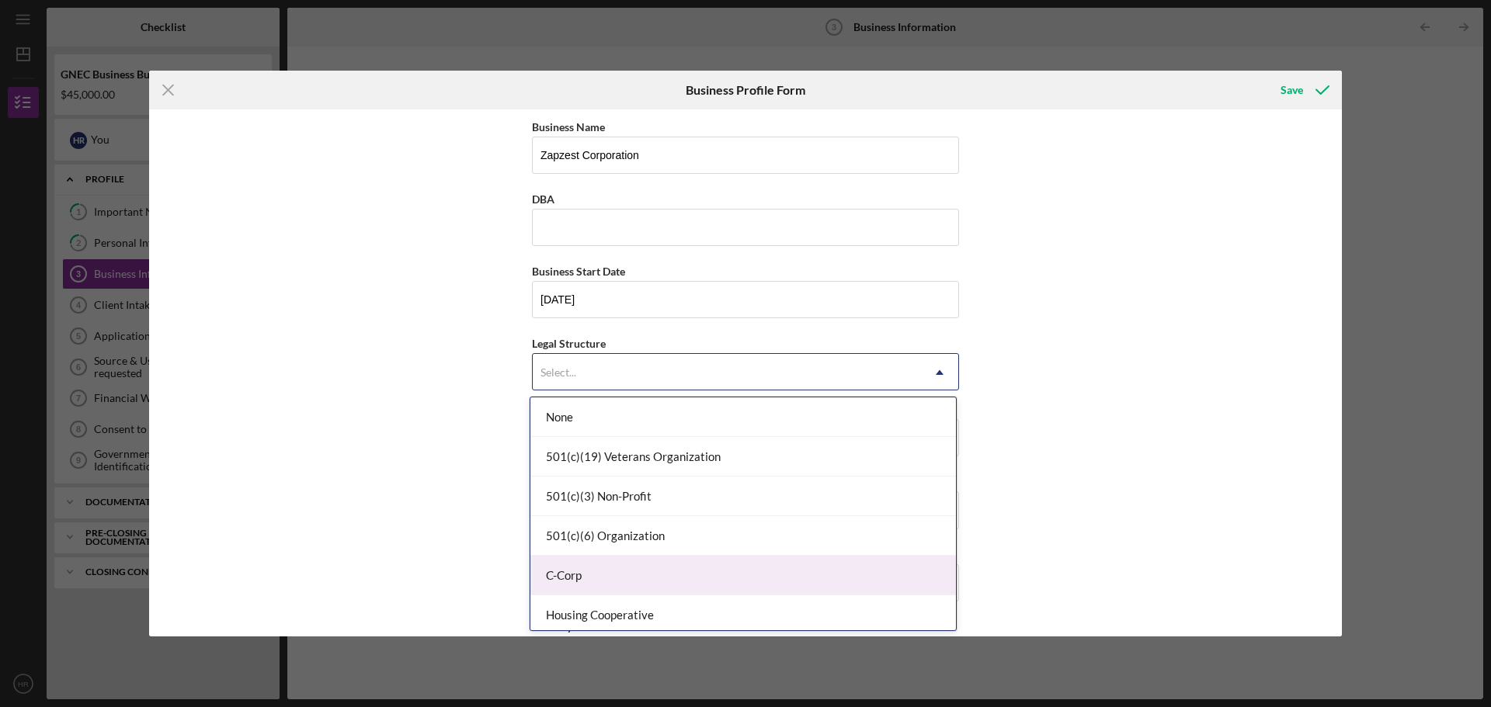
click at [594, 562] on div "C-Corp" at bounding box center [743, 576] width 426 height 40
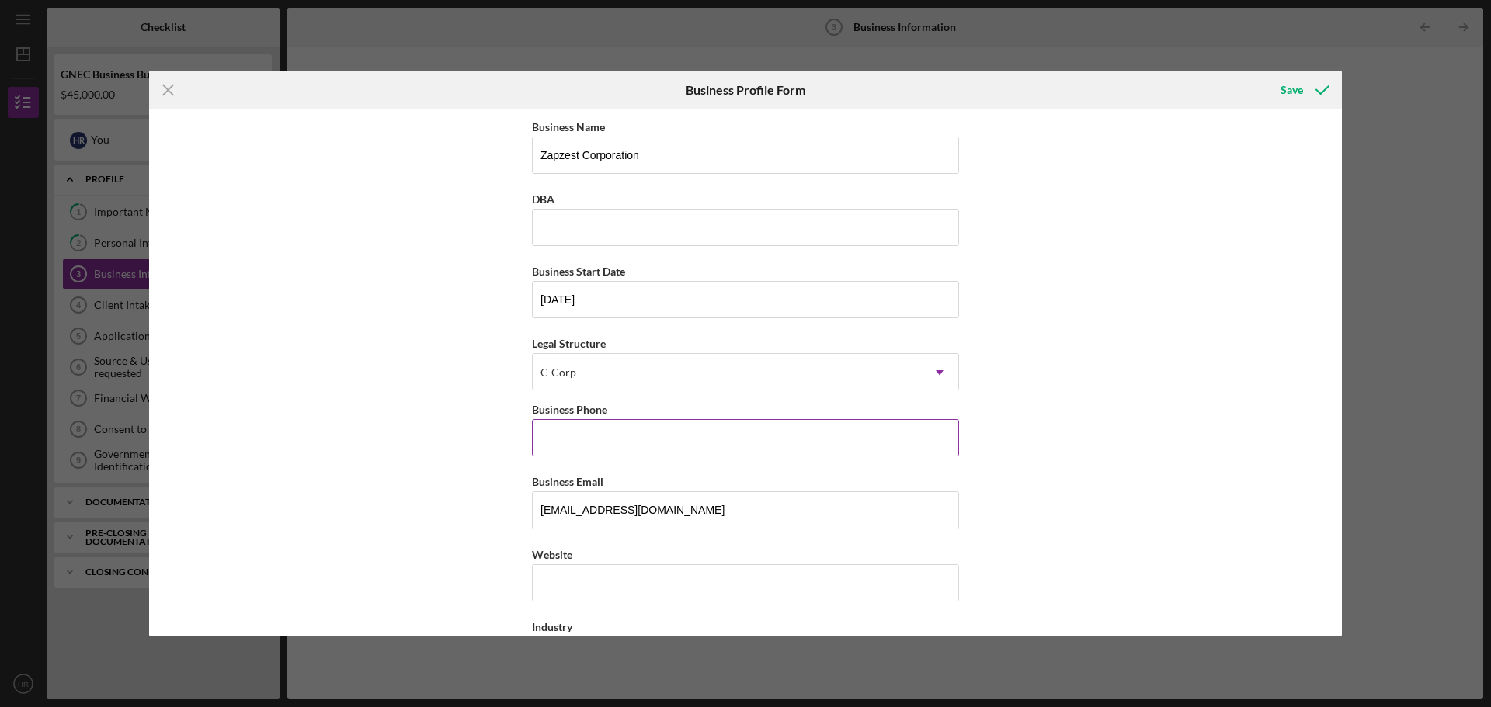
click at [578, 440] on input "Business Phone" at bounding box center [745, 437] width 427 height 37
type input "[PHONE_NUMBER]"
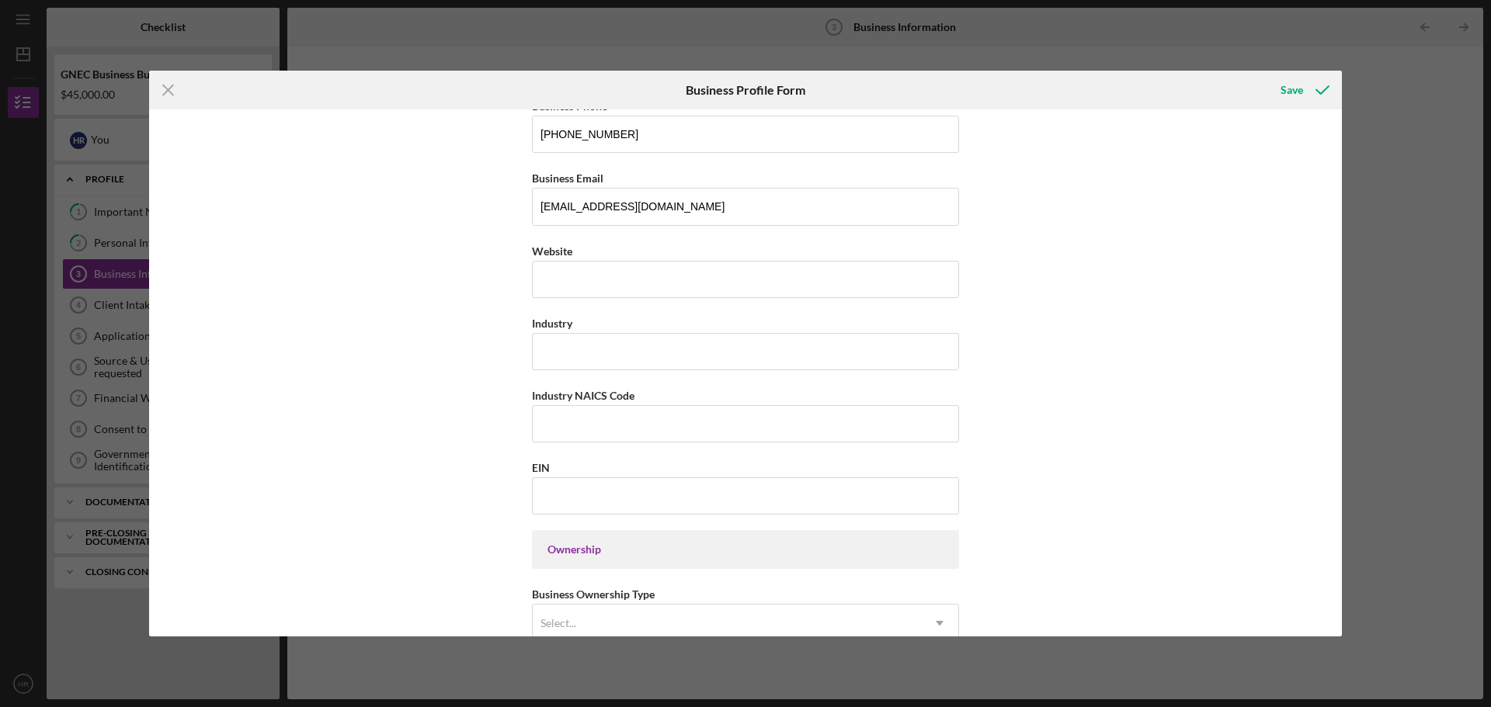
scroll to position [307, 0]
click at [641, 287] on input "Website" at bounding box center [745, 276] width 427 height 37
type input "n/a"
type input "Education"
click at [623, 501] on input "EIN" at bounding box center [745, 492] width 427 height 37
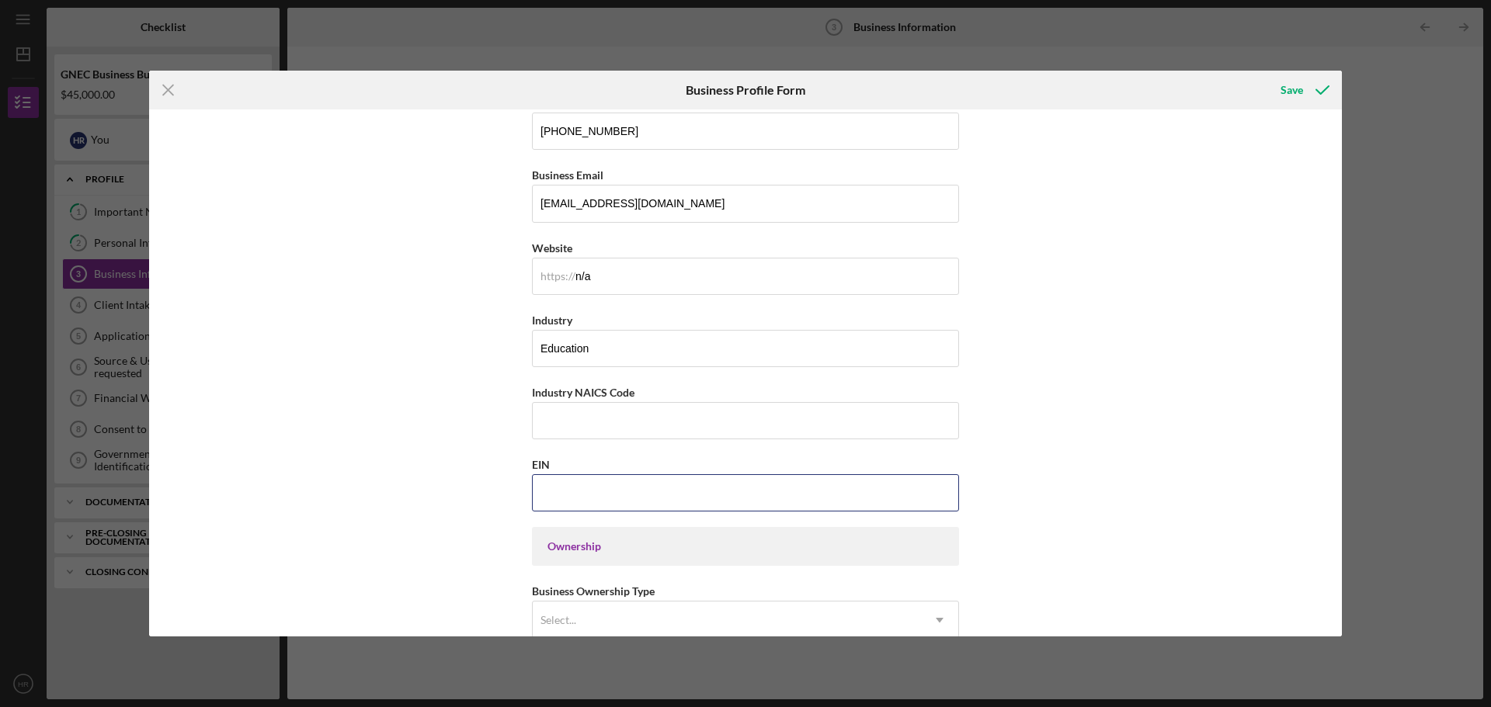
paste input "[US_EMPLOYER_IDENTIFICATION_NUMBER]"
type input "[US_EMPLOYER_IDENTIFICATION_NUMBER]"
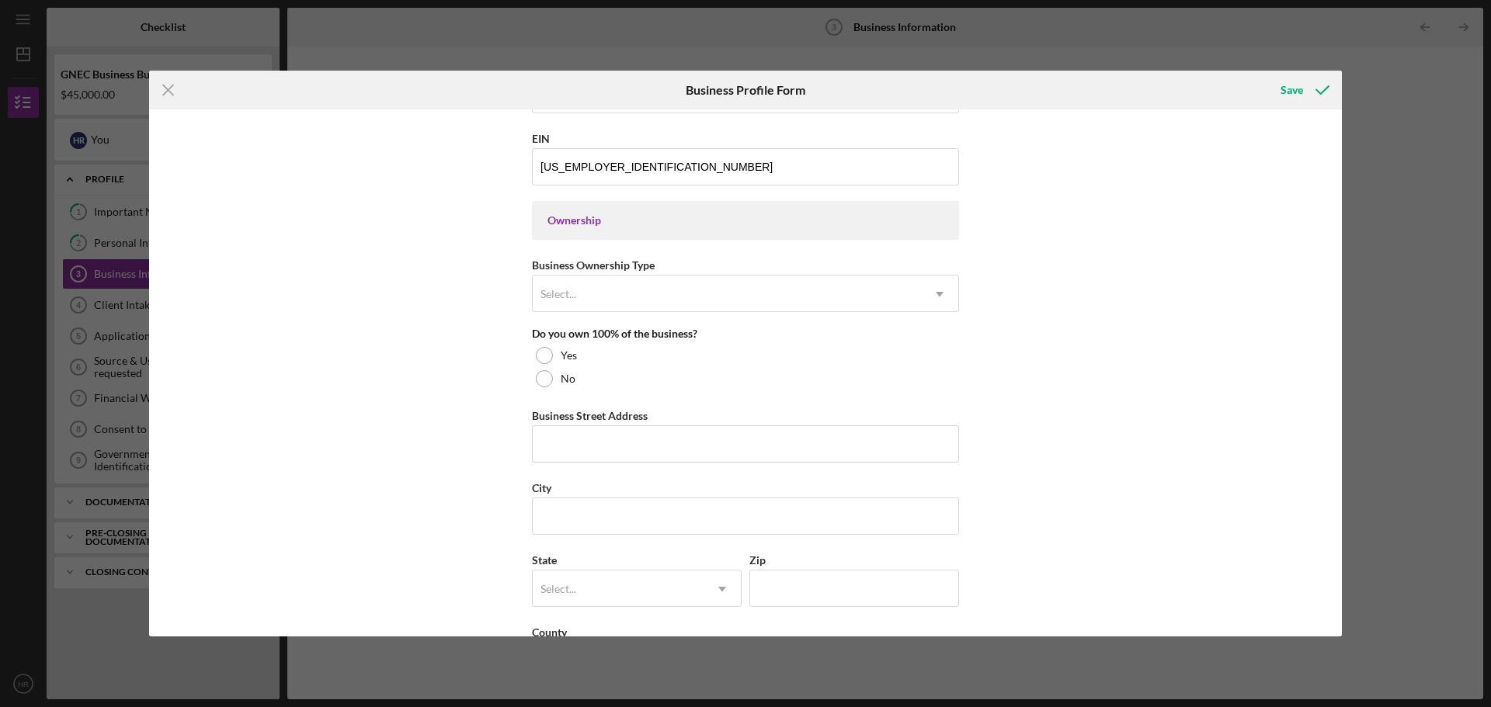
scroll to position [638, 0]
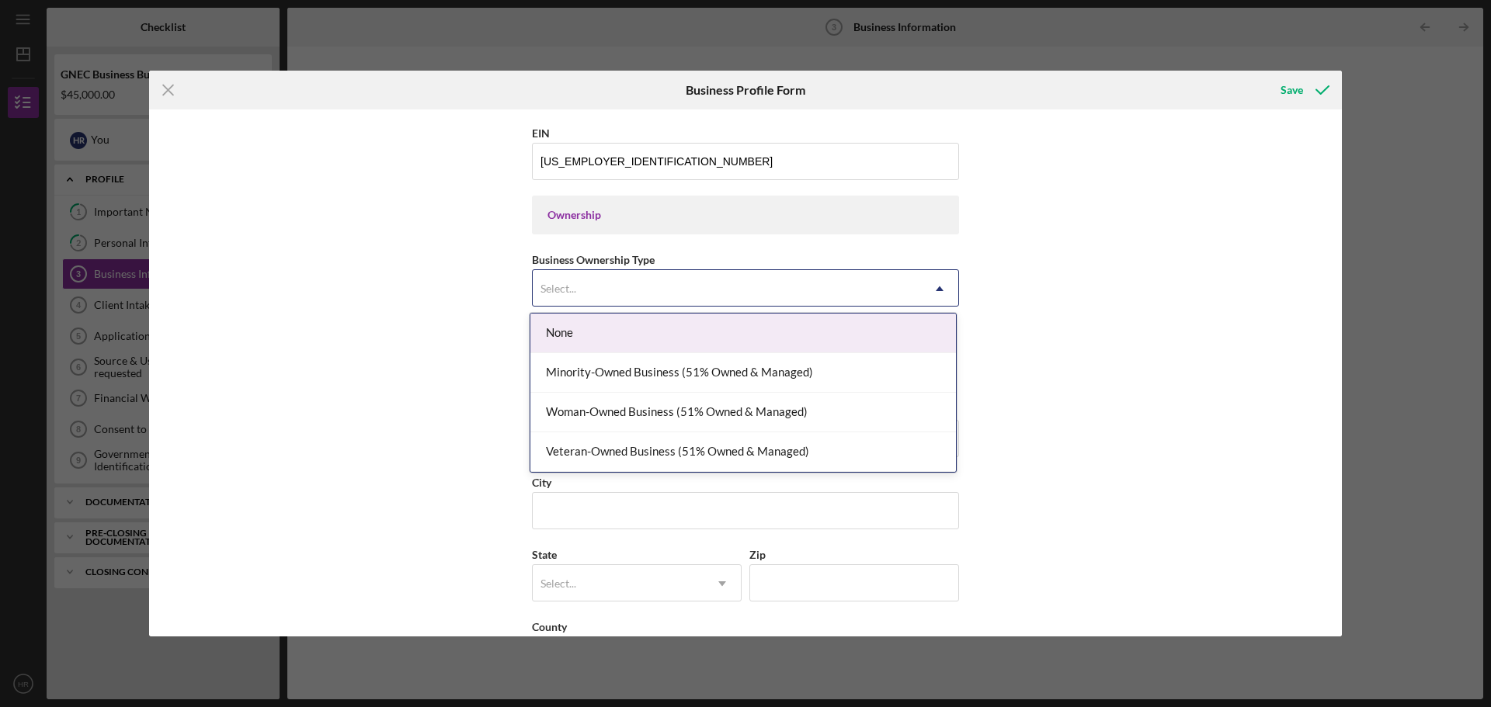
click at [798, 291] on div "Select..." at bounding box center [727, 289] width 388 height 36
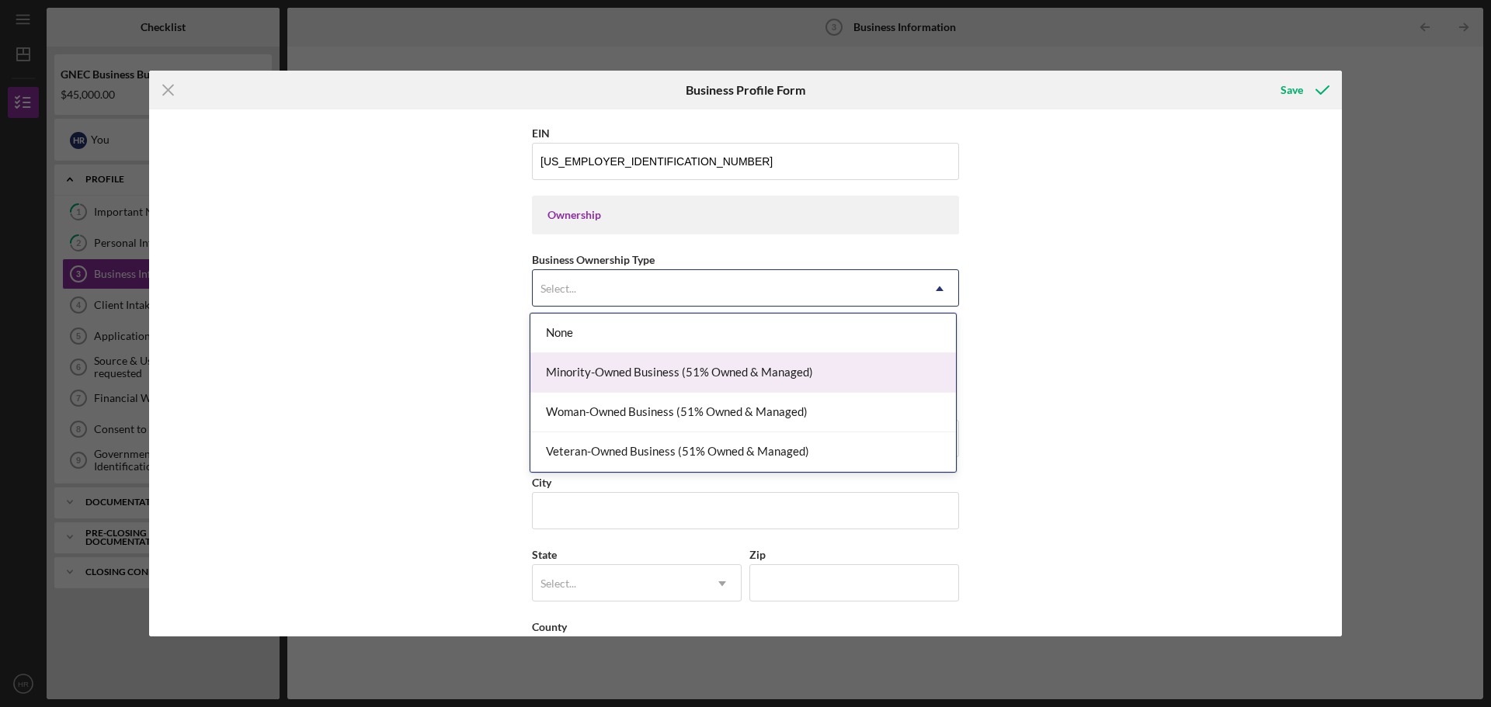
click at [780, 374] on div "Minority-Owned Business (51% Owned & Managed)" at bounding box center [743, 373] width 426 height 40
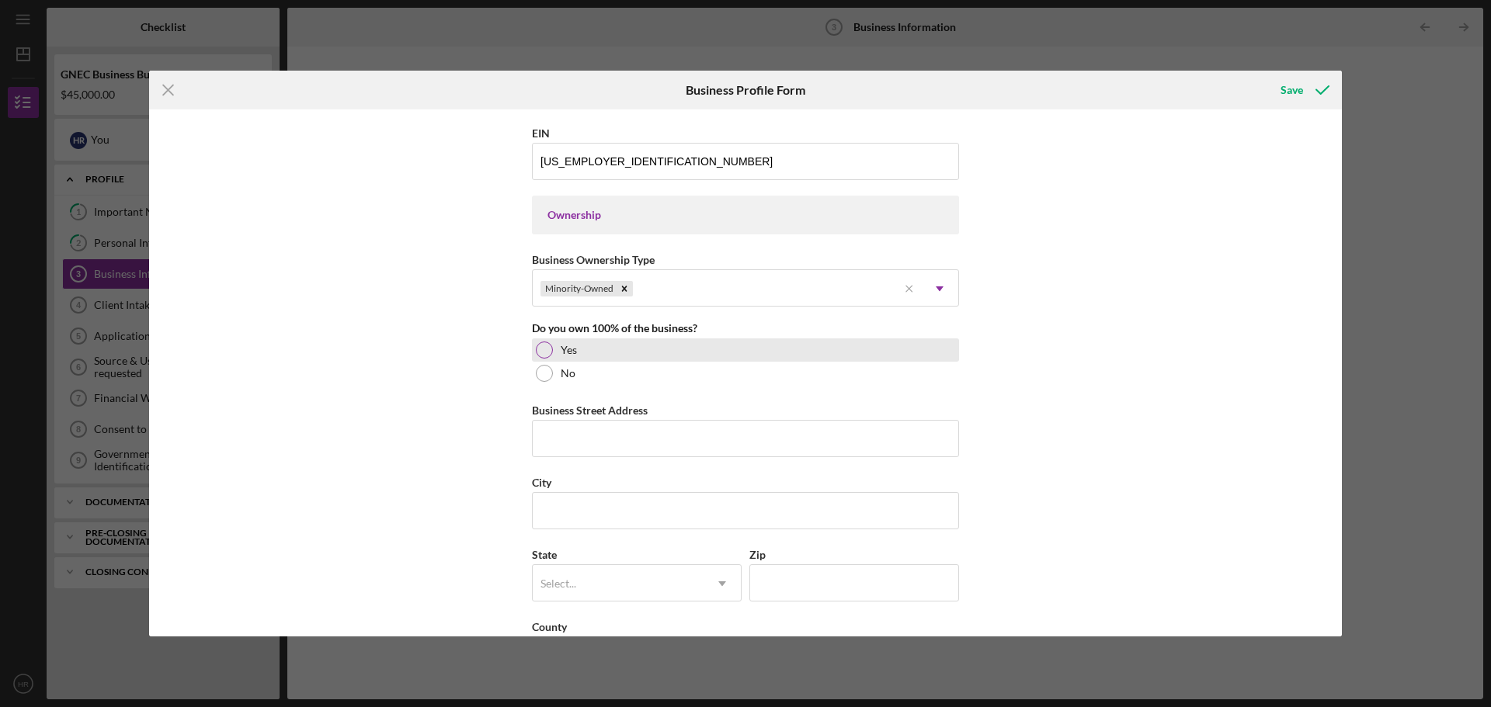
click at [532, 348] on div "Yes" at bounding box center [745, 350] width 427 height 23
click at [553, 448] on input "Business Street Address" at bounding box center [745, 438] width 427 height 37
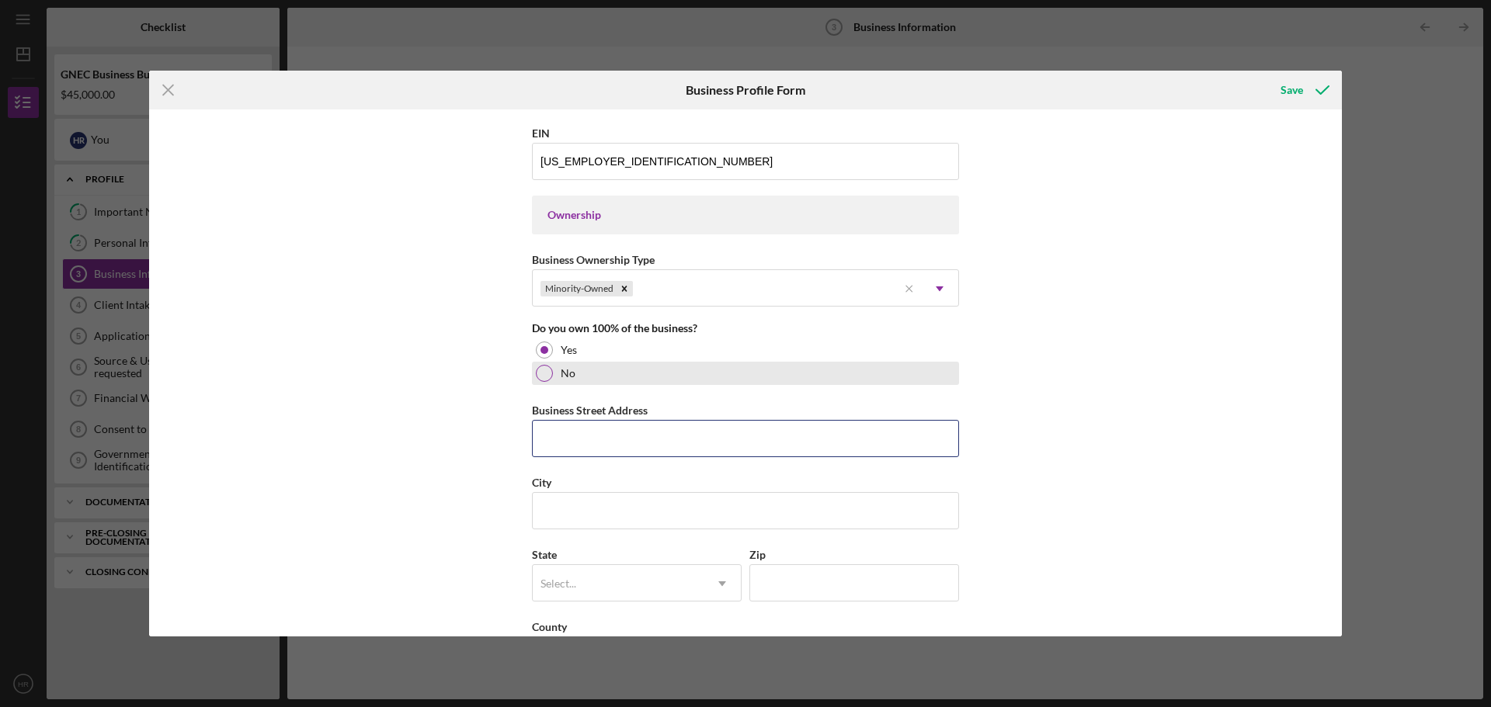
type input "[STREET_ADDRESS][PERSON_NAME]"
type input "Bloomfield"
type input "NJ"
type input "07003"
type input "NJ"
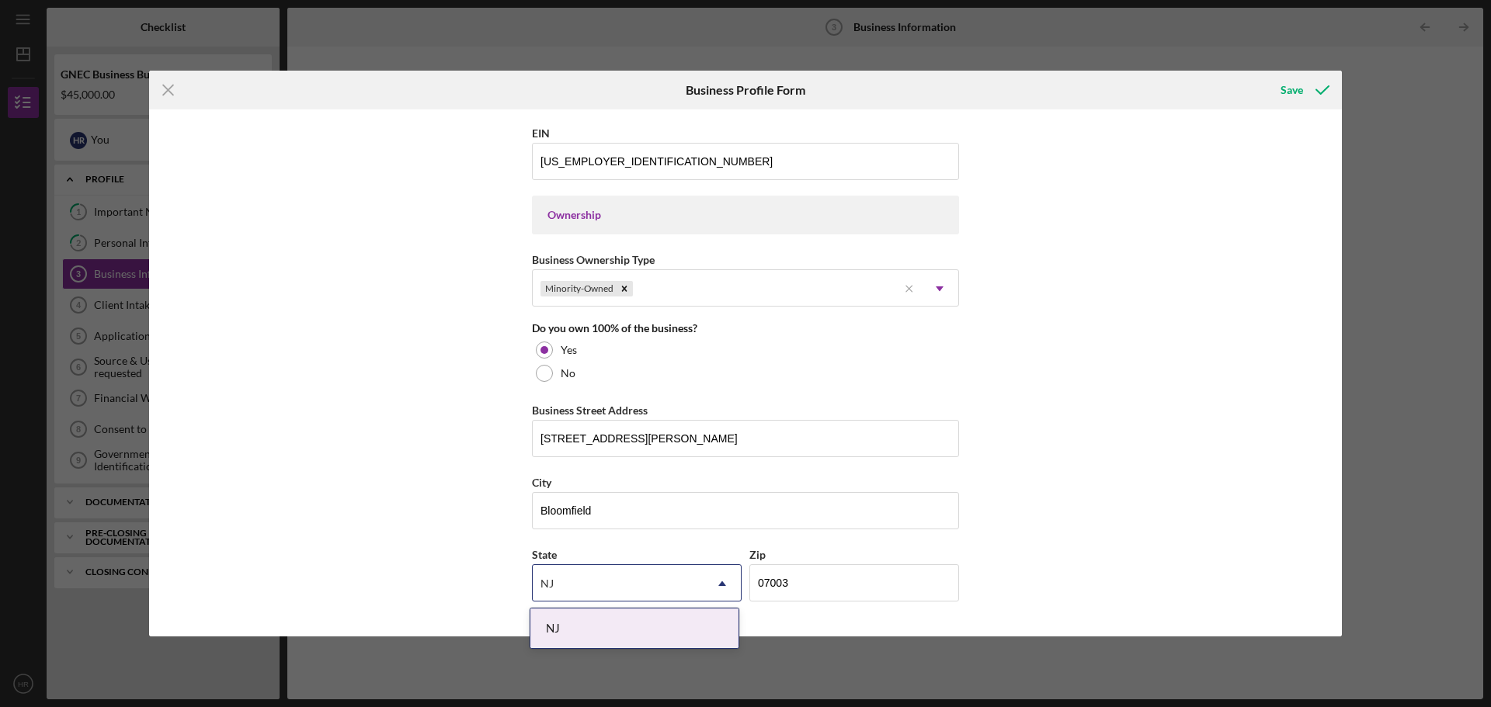
click at [1065, 485] on div "Business Name Zapzest Corporation DBA Business Start Date [DATE] Legal Structur…" at bounding box center [745, 372] width 1193 height 527
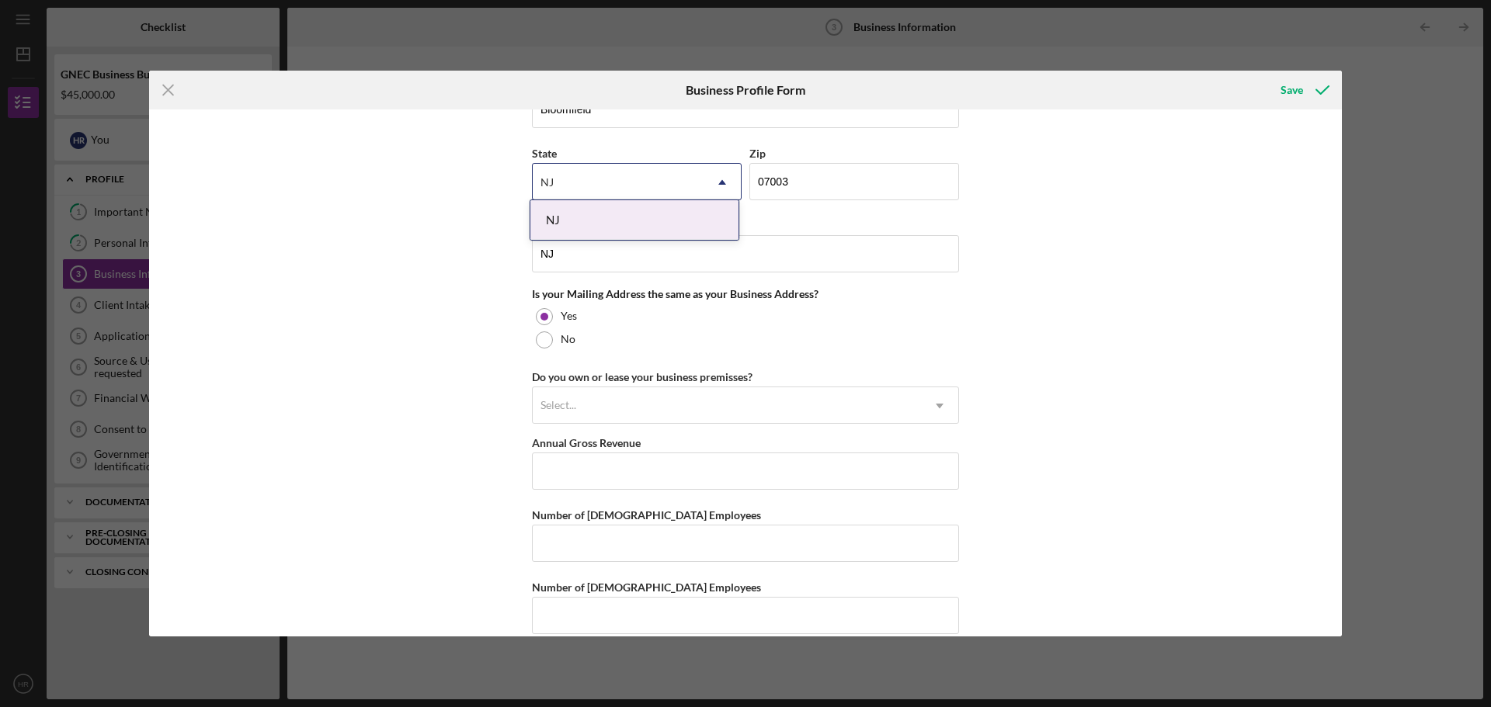
scroll to position [1049, 0]
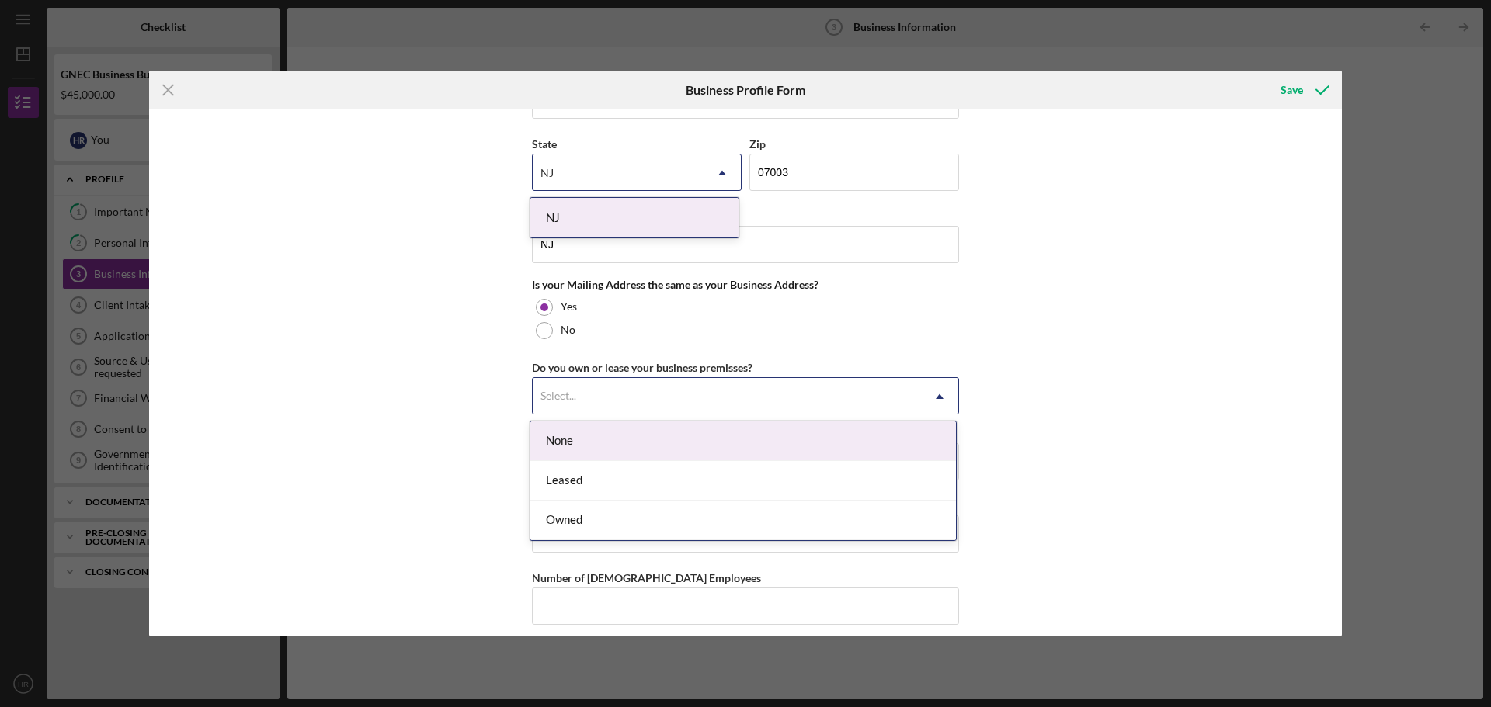
click at [706, 402] on div "Select..." at bounding box center [727, 397] width 388 height 36
click at [639, 448] on div "None" at bounding box center [743, 442] width 426 height 40
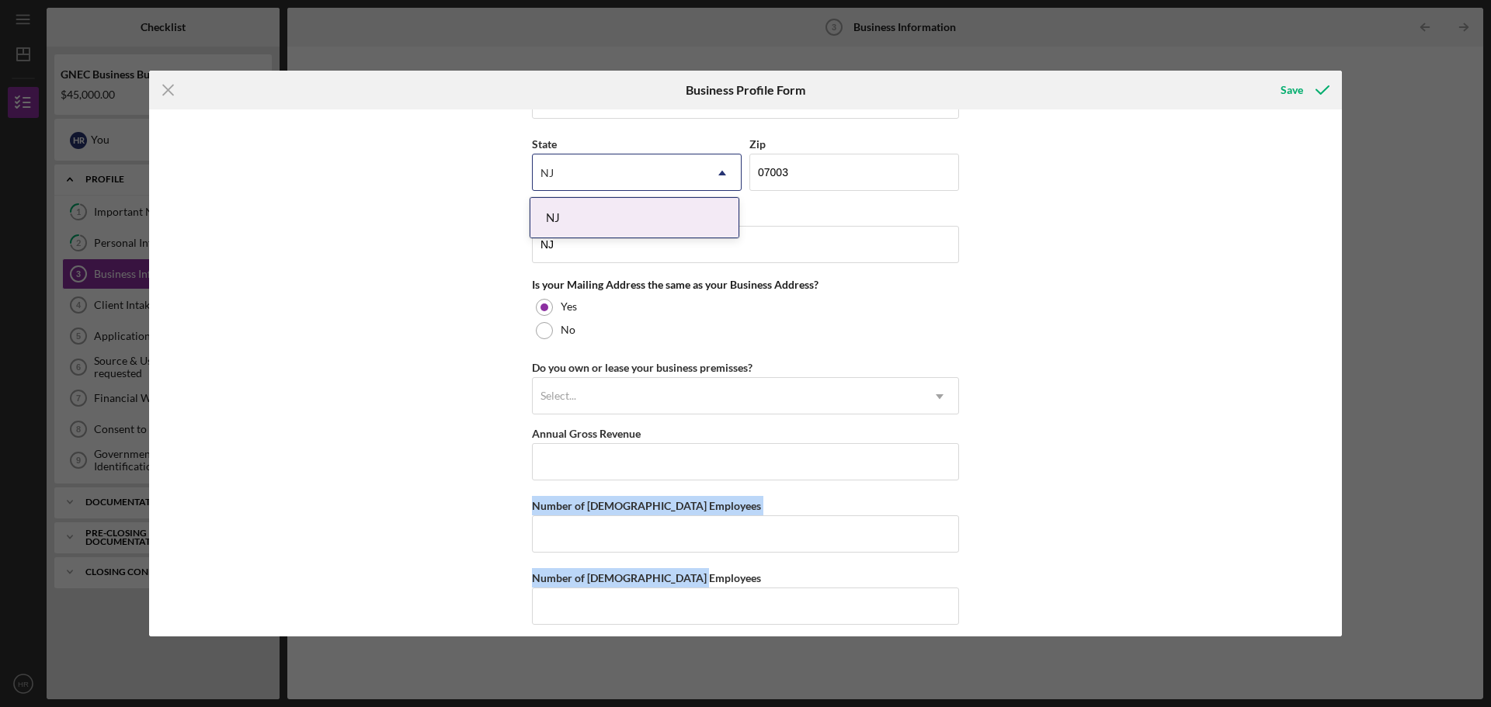
drag, startPoint x: 1343, startPoint y: 478, endPoint x: 1343, endPoint y: 555, distance: 77.7
click at [1343, 555] on div "Icon/Menu Close Business Profile Form Save Business Name Zapzest Corporation DB…" at bounding box center [745, 353] width 1491 height 707
click at [1284, 93] on div "Save" at bounding box center [1291, 90] width 23 height 31
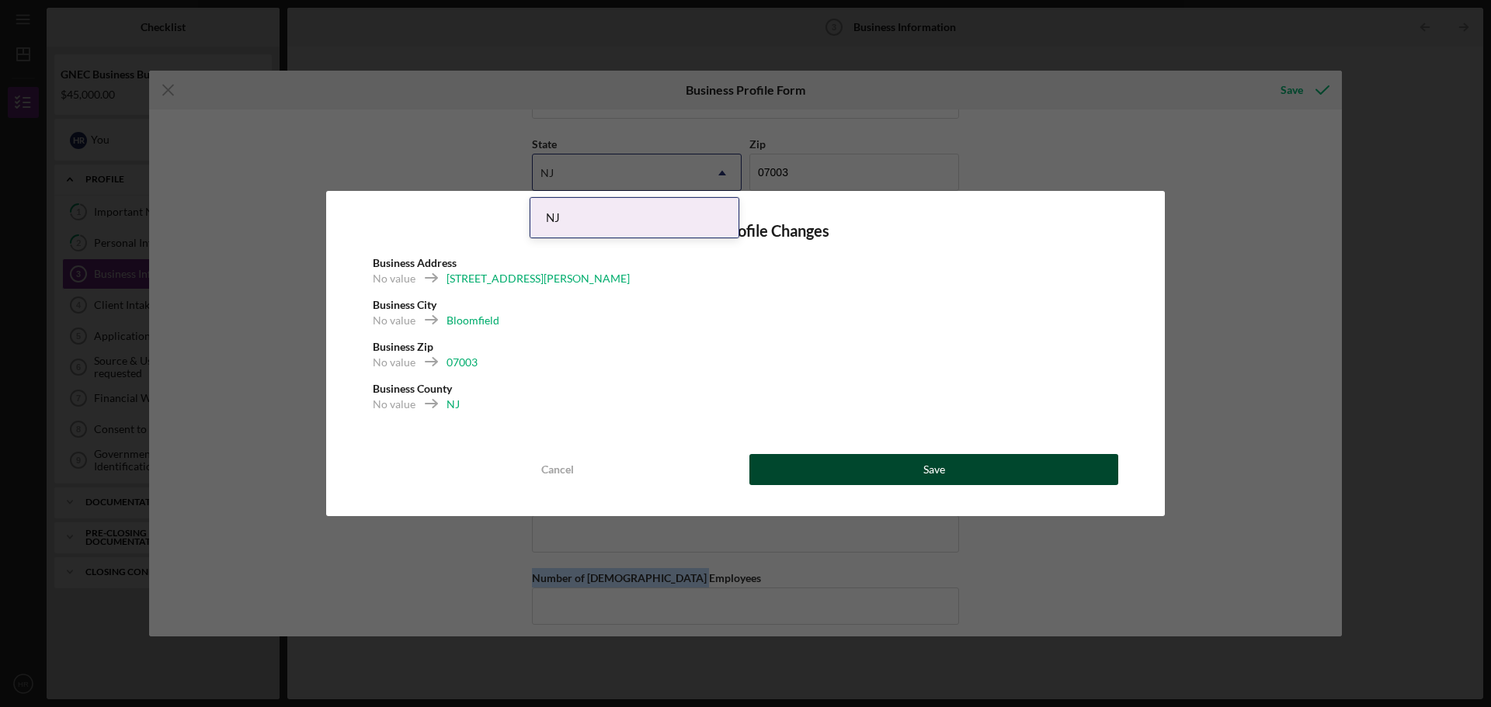
click at [888, 473] on button "Save" at bounding box center [933, 469] width 369 height 31
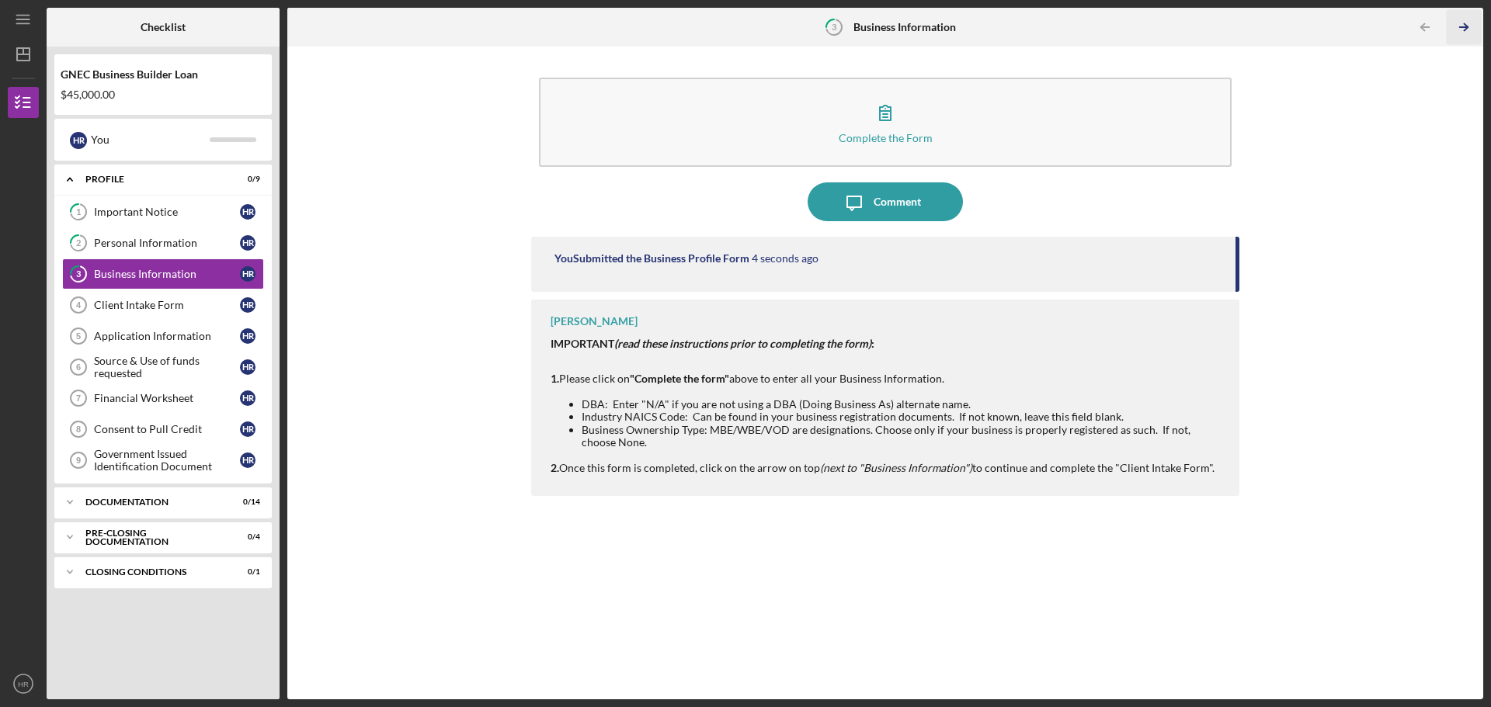
click at [1467, 26] on polyline "button" at bounding box center [1466, 27] width 4 height 7
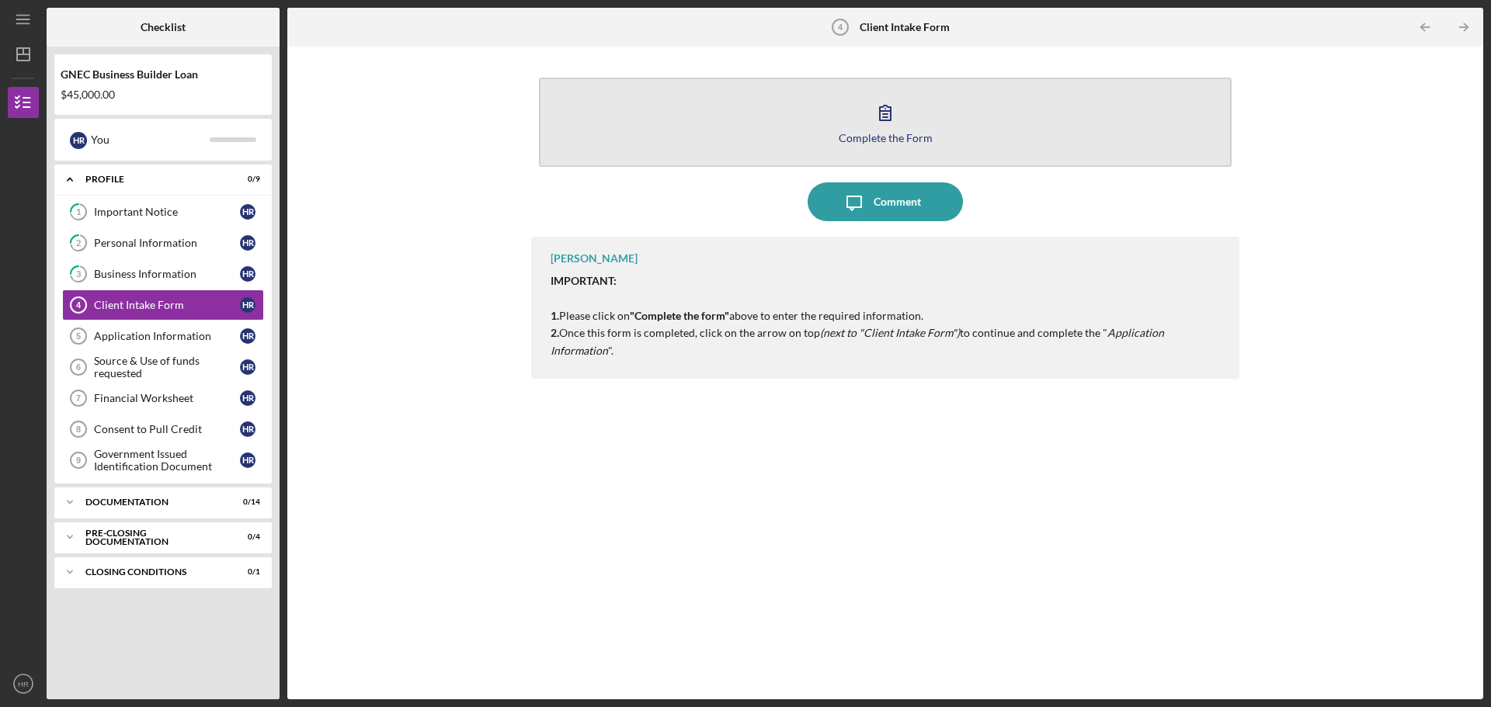
click at [871, 134] on div "Complete the Form" at bounding box center [886, 138] width 94 height 12
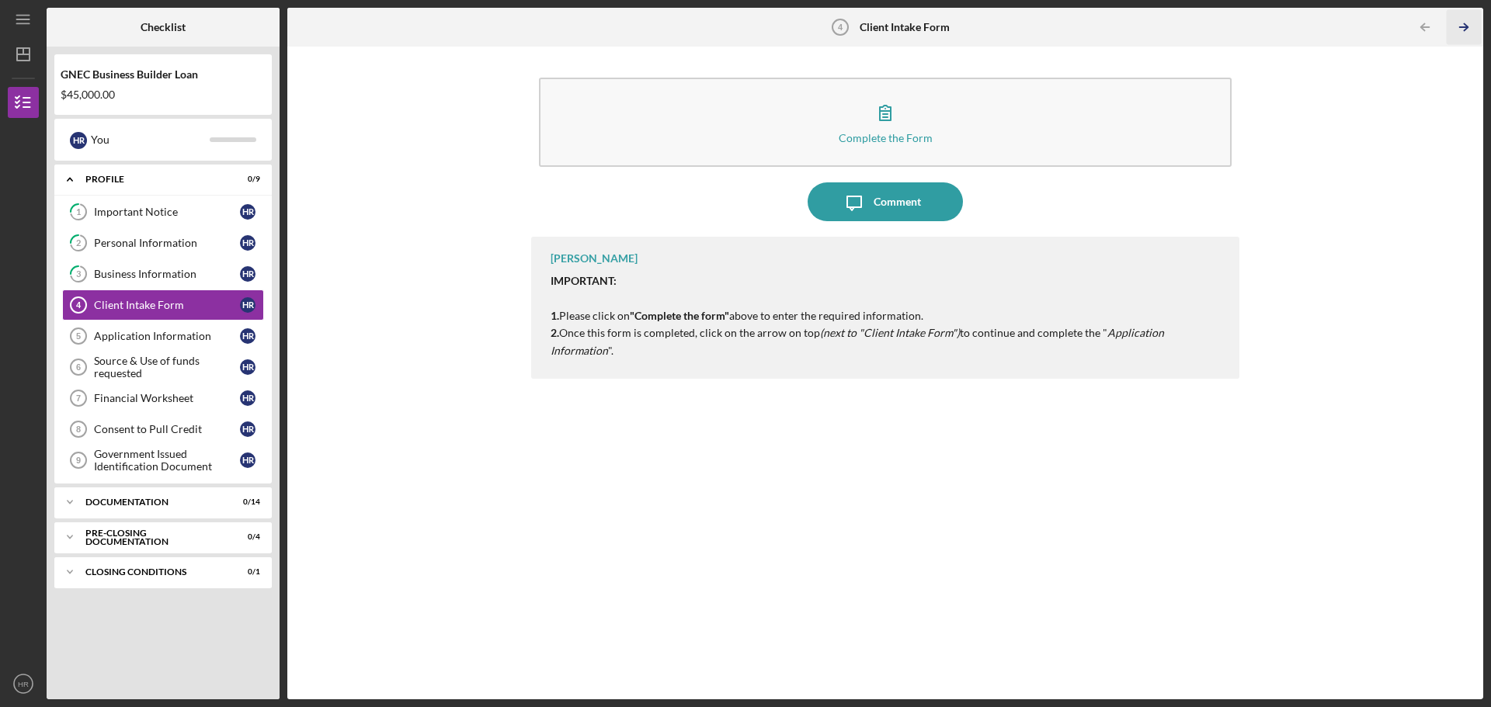
click at [1463, 28] on icon "Icon/Table Pagination Arrow" at bounding box center [1463, 27] width 35 height 35
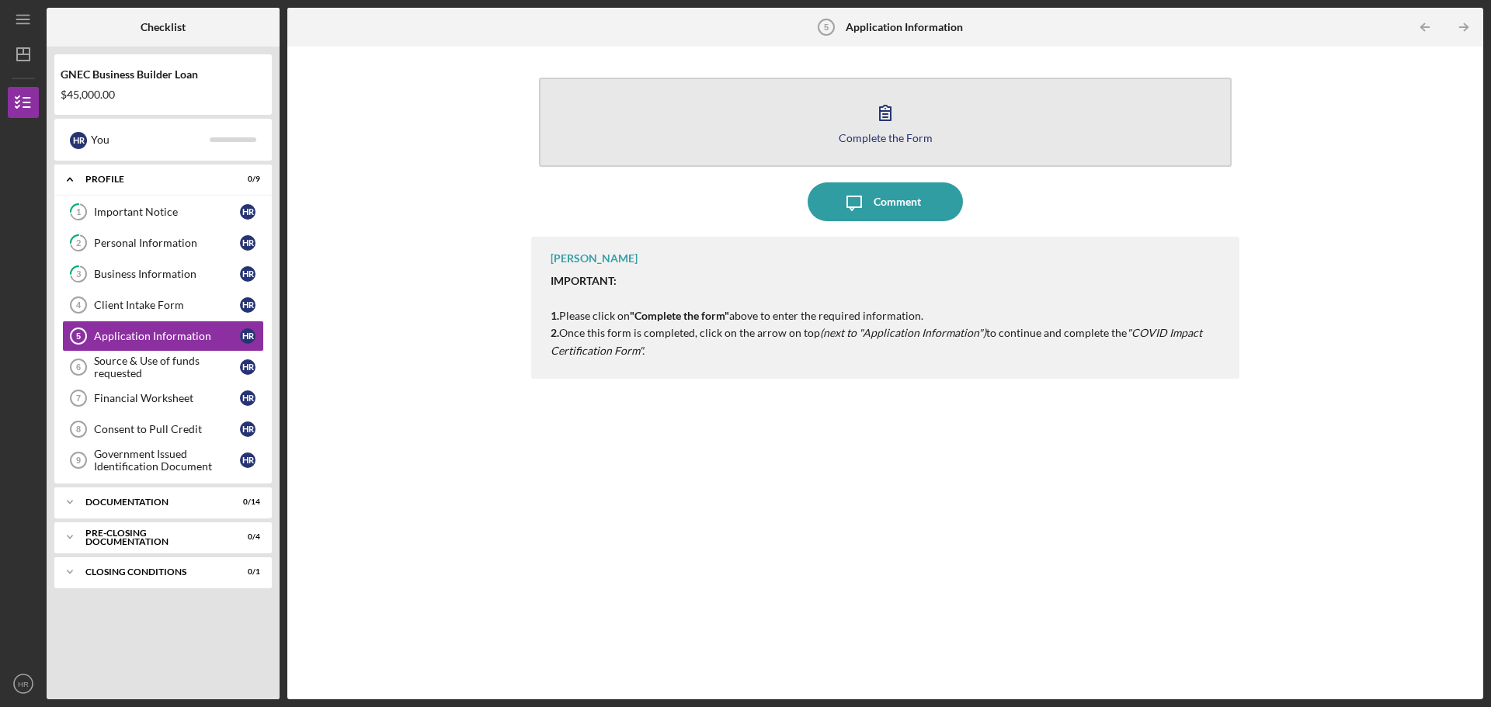
click at [872, 130] on button "Complete the Form Form" at bounding box center [885, 122] width 693 height 89
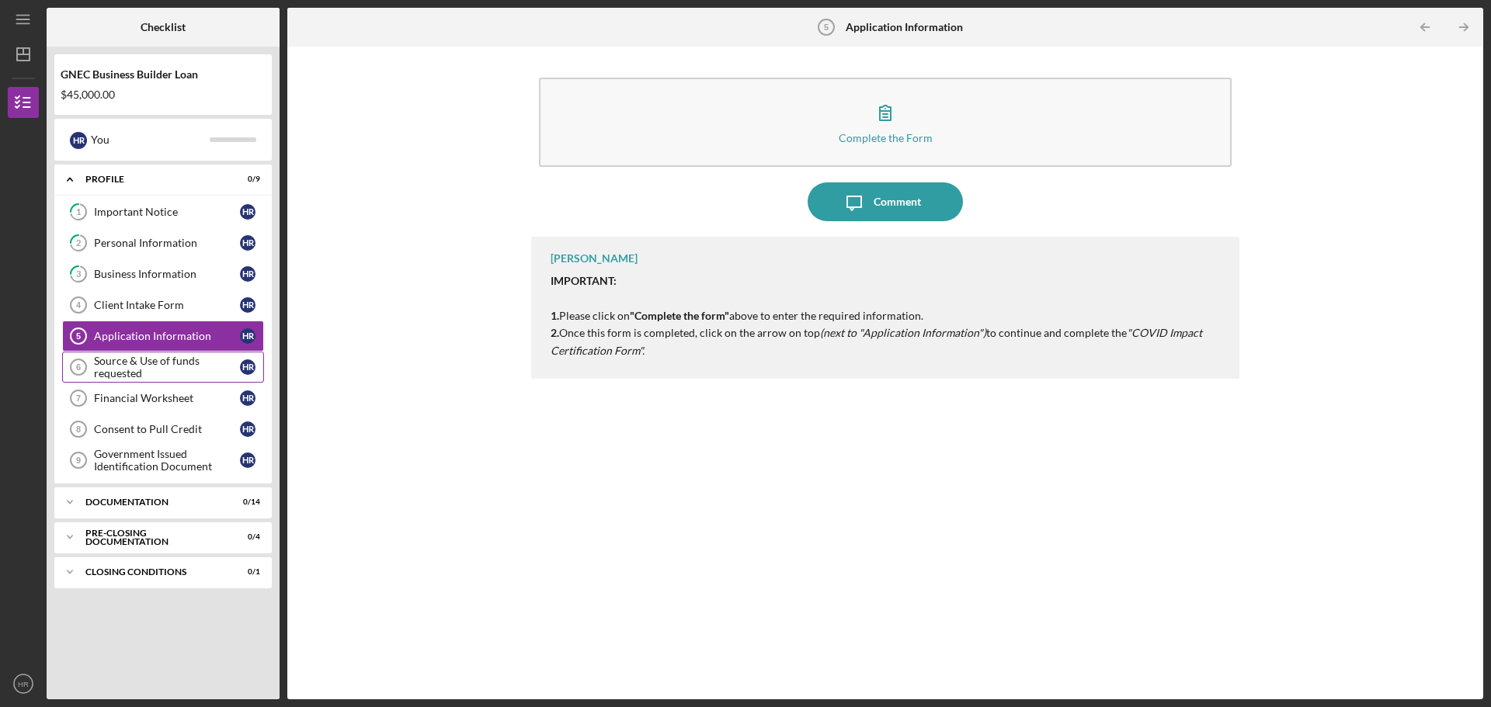
click at [137, 363] on div "Source & Use of funds requested" at bounding box center [167, 367] width 146 height 25
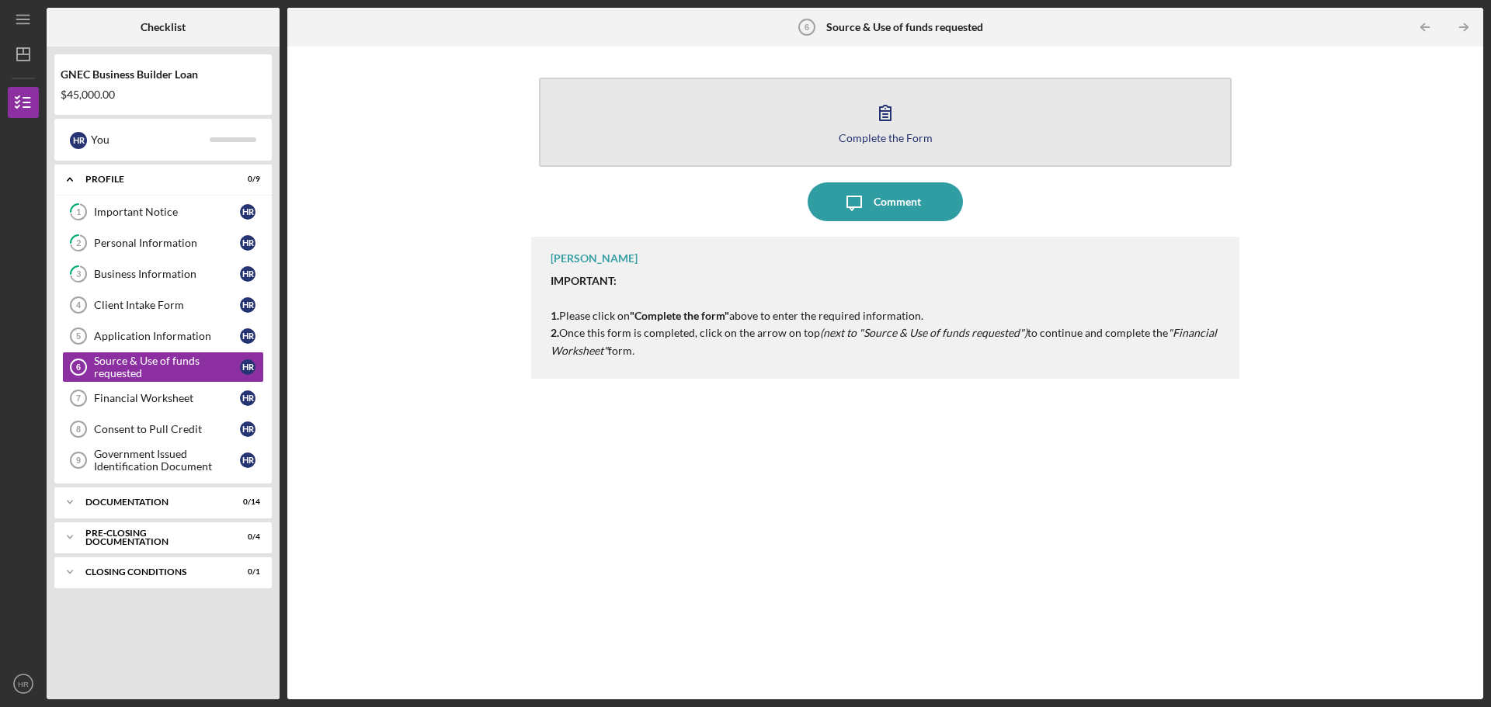
click at [864, 144] on button "Complete the Form Form" at bounding box center [885, 122] width 693 height 89
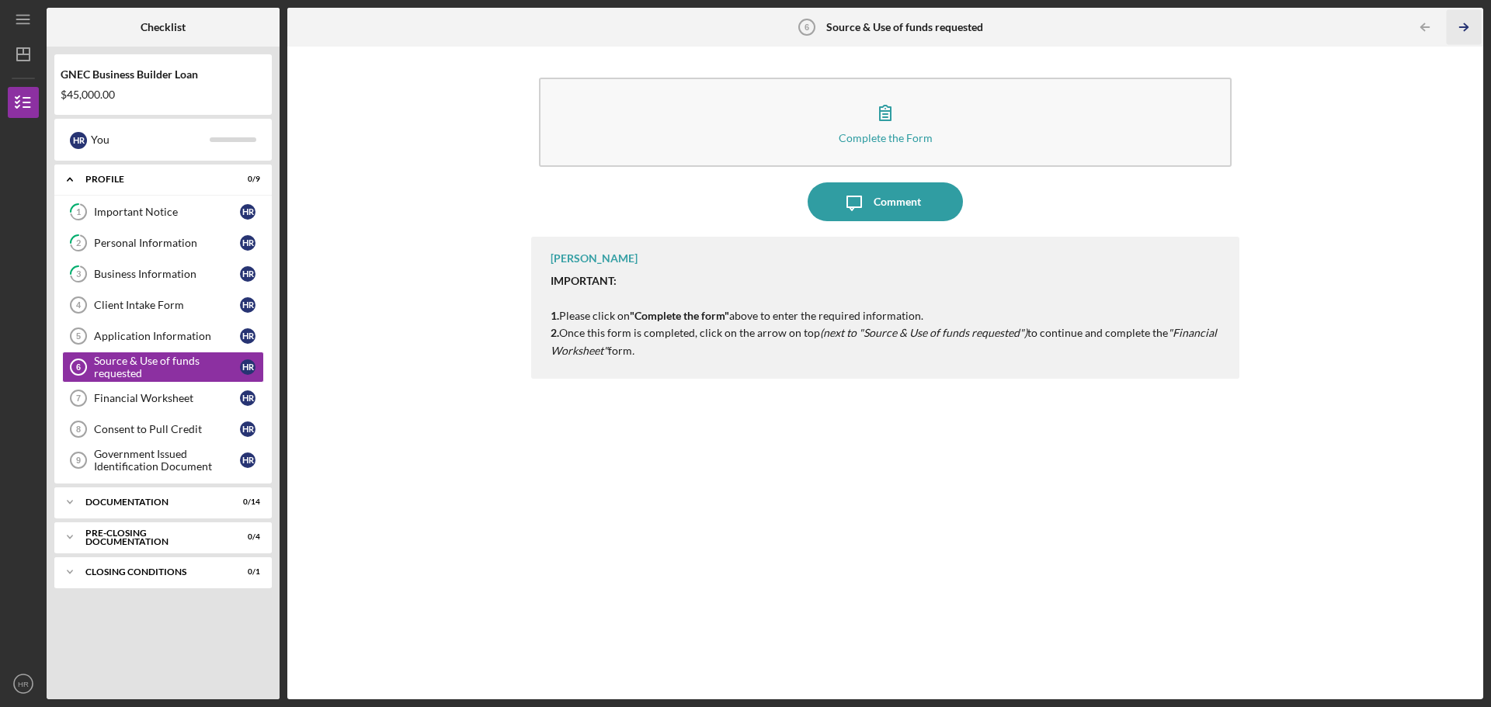
click at [1461, 22] on icon "Icon/Table Pagination Arrow" at bounding box center [1463, 27] width 35 height 35
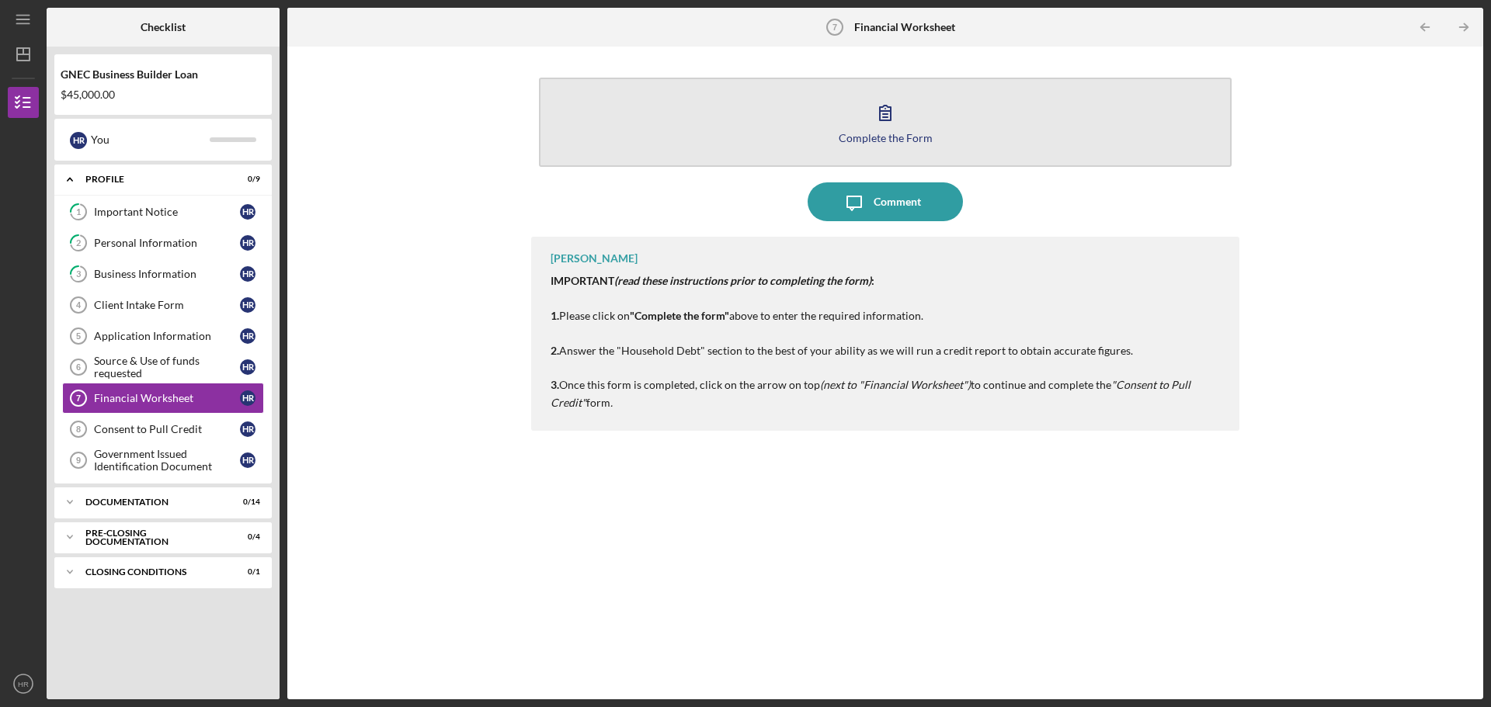
click at [912, 144] on button "Complete the Form Form" at bounding box center [885, 122] width 693 height 89
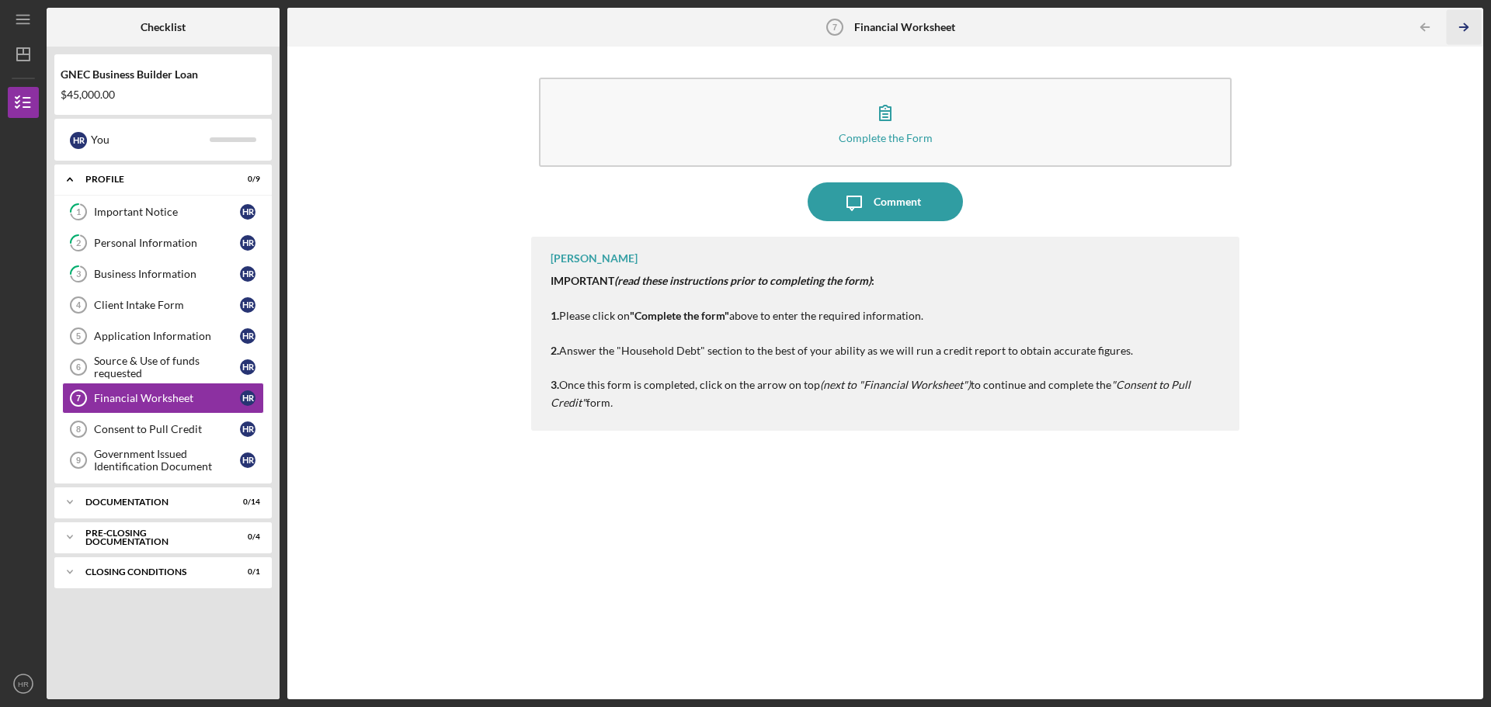
click at [1465, 25] on polyline "button" at bounding box center [1466, 27] width 4 height 7
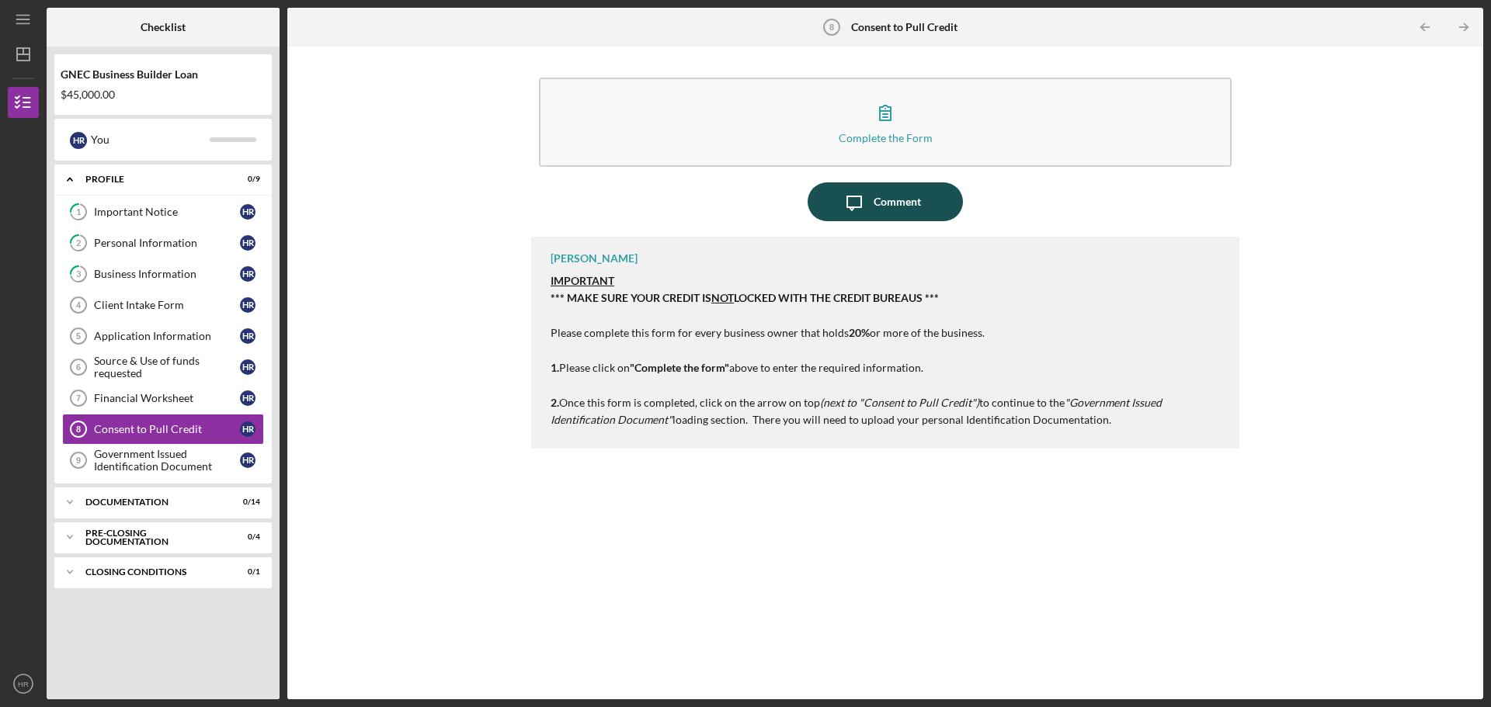
click at [905, 217] on div "Comment" at bounding box center [897, 201] width 47 height 39
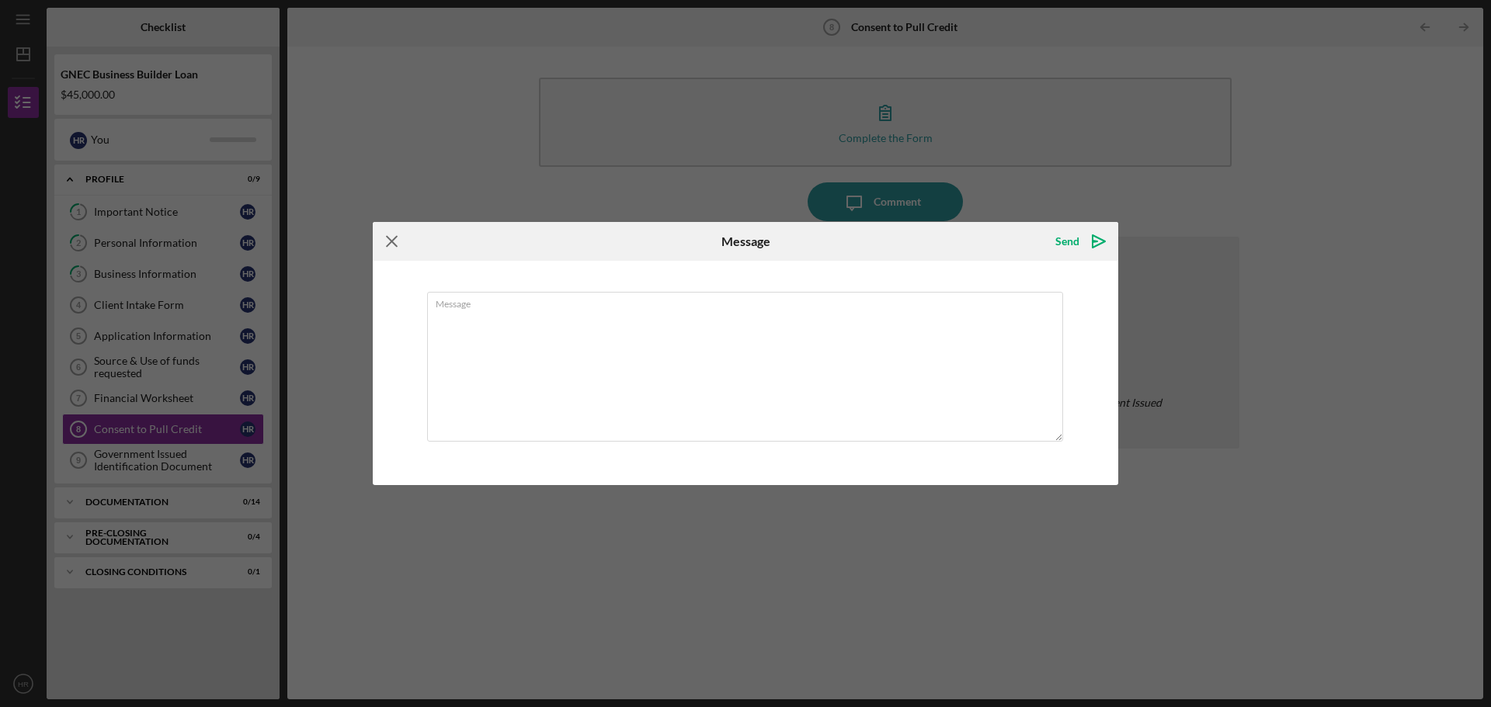
click at [390, 242] on icon "Icon/Menu Close" at bounding box center [392, 241] width 39 height 39
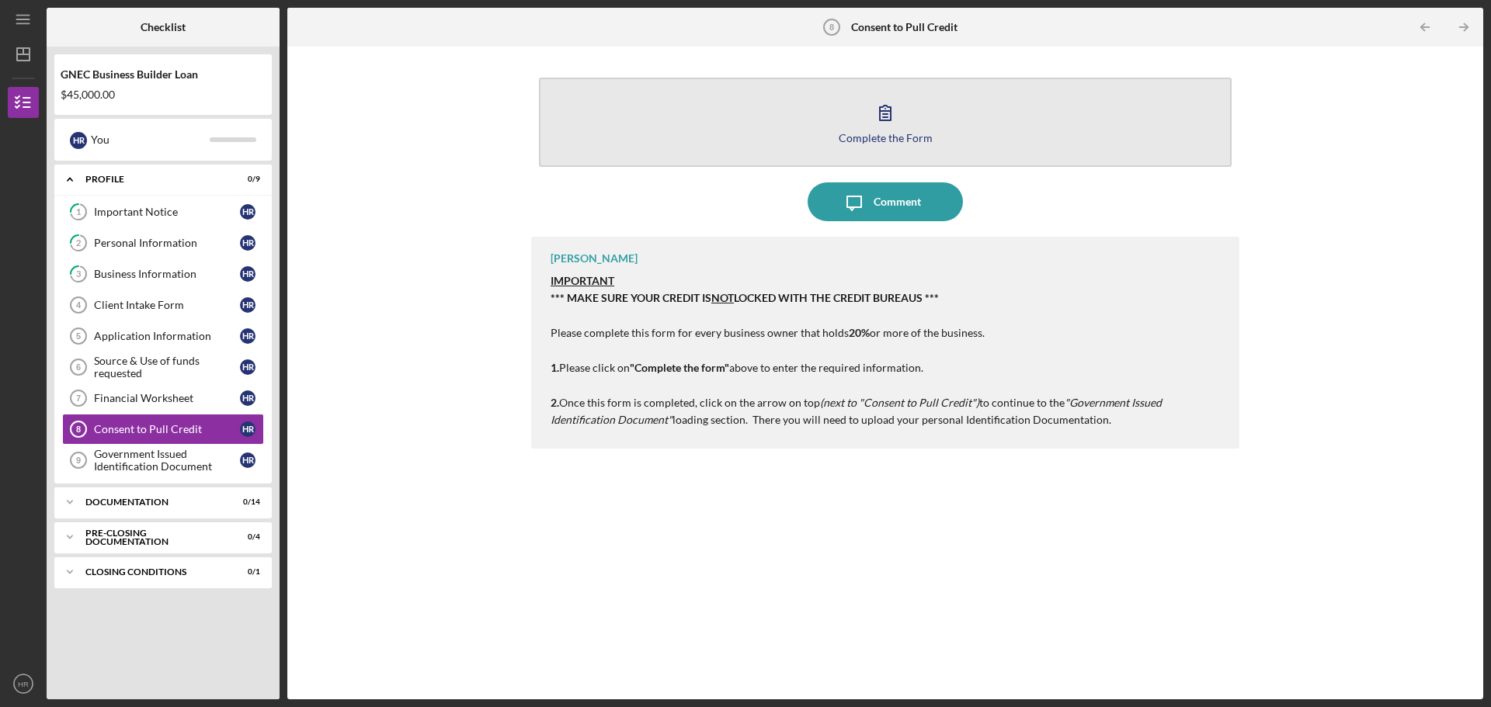
click at [898, 119] on icon "button" at bounding box center [885, 112] width 39 height 39
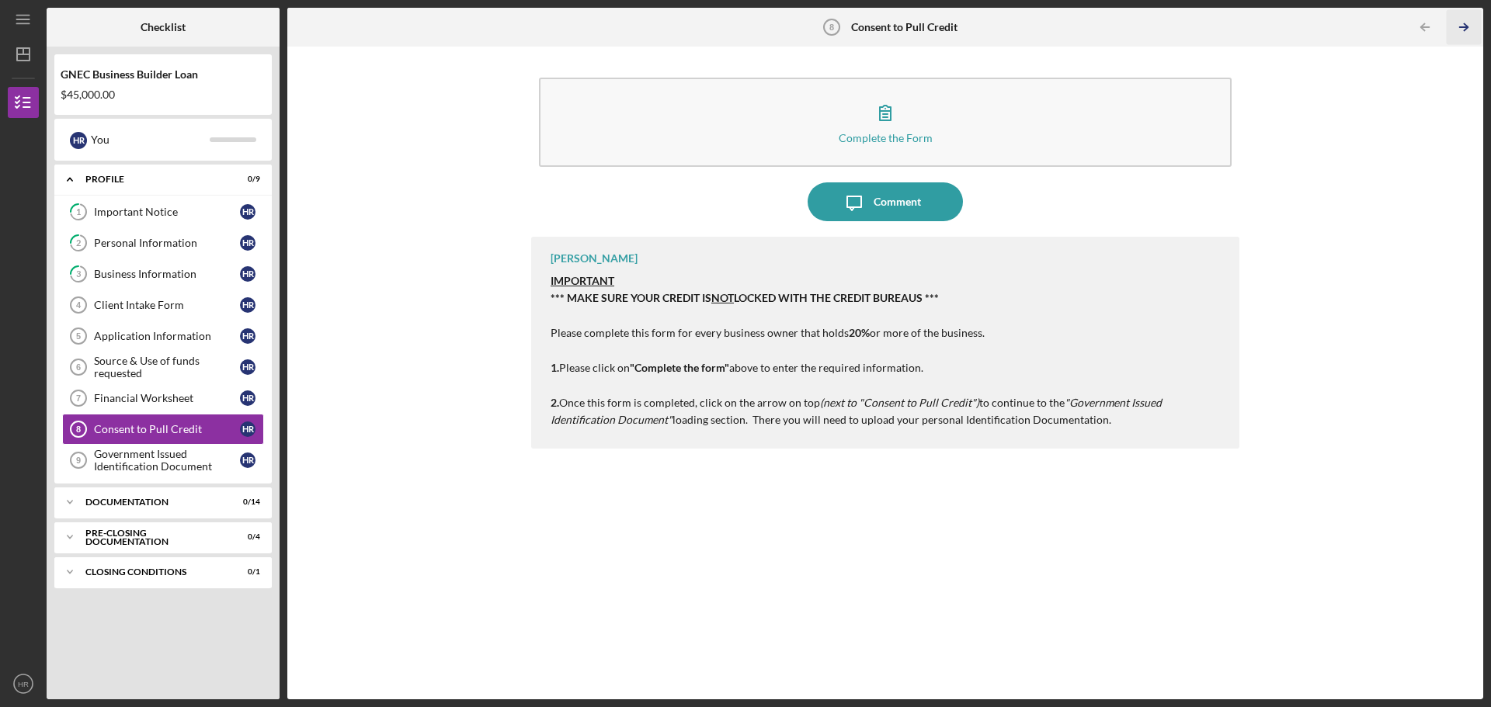
click at [1465, 27] on line "button" at bounding box center [1464, 27] width 8 height 0
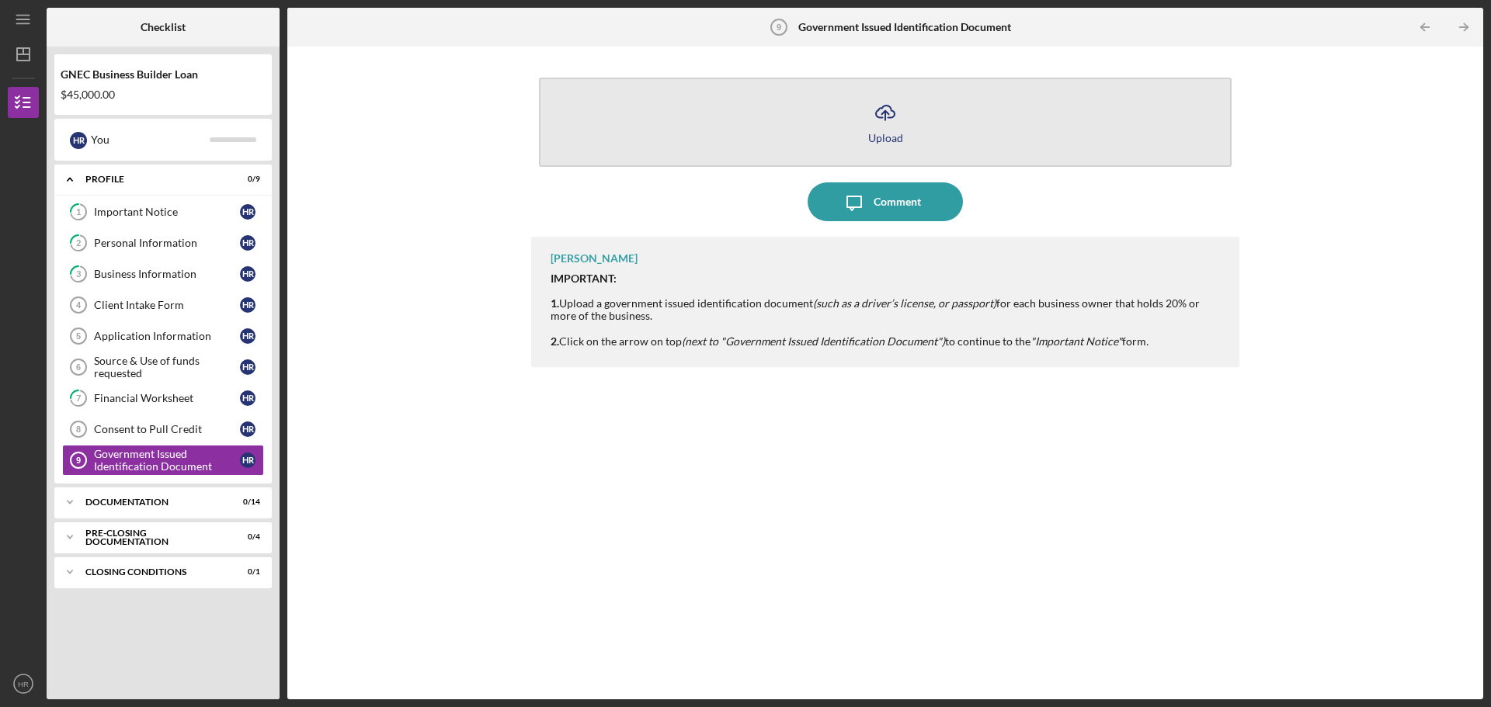
click at [883, 145] on button "Icon/Upload Upload" at bounding box center [885, 122] width 693 height 89
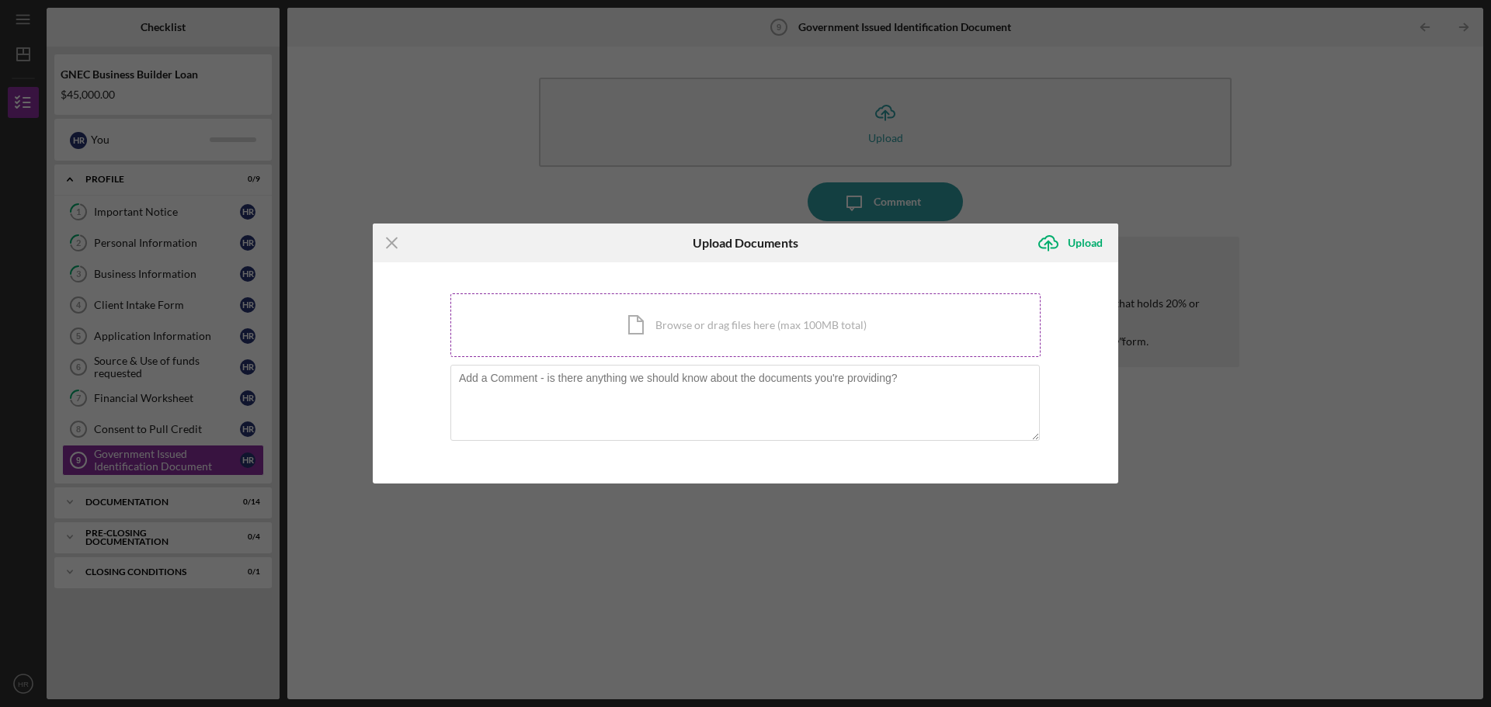
click at [712, 318] on div "Icon/Document Browse or drag files here (max 100MB total) Tap to choose files o…" at bounding box center [745, 326] width 590 height 64
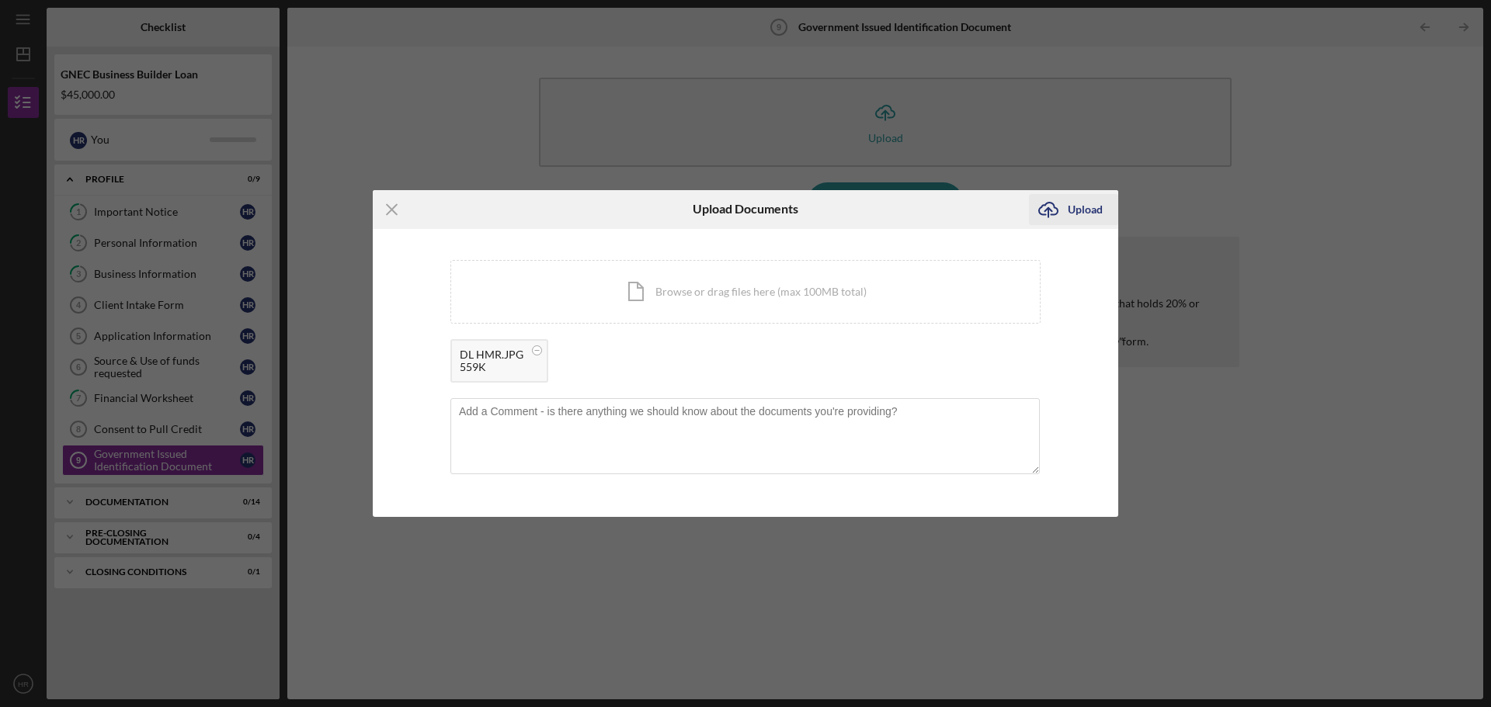
click at [1079, 205] on div "Upload" at bounding box center [1085, 209] width 35 height 31
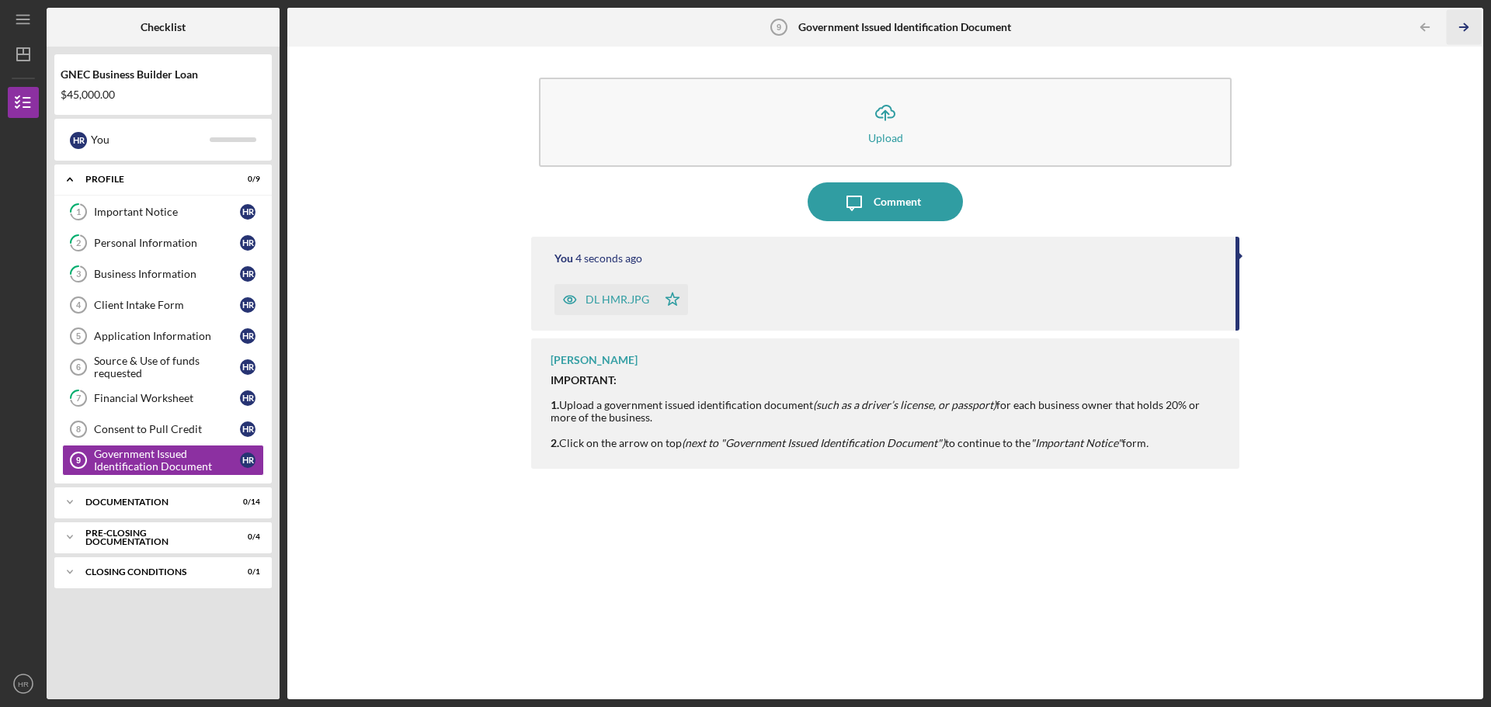
click at [1460, 33] on icon "Icon/Table Pagination Arrow" at bounding box center [1463, 27] width 35 height 35
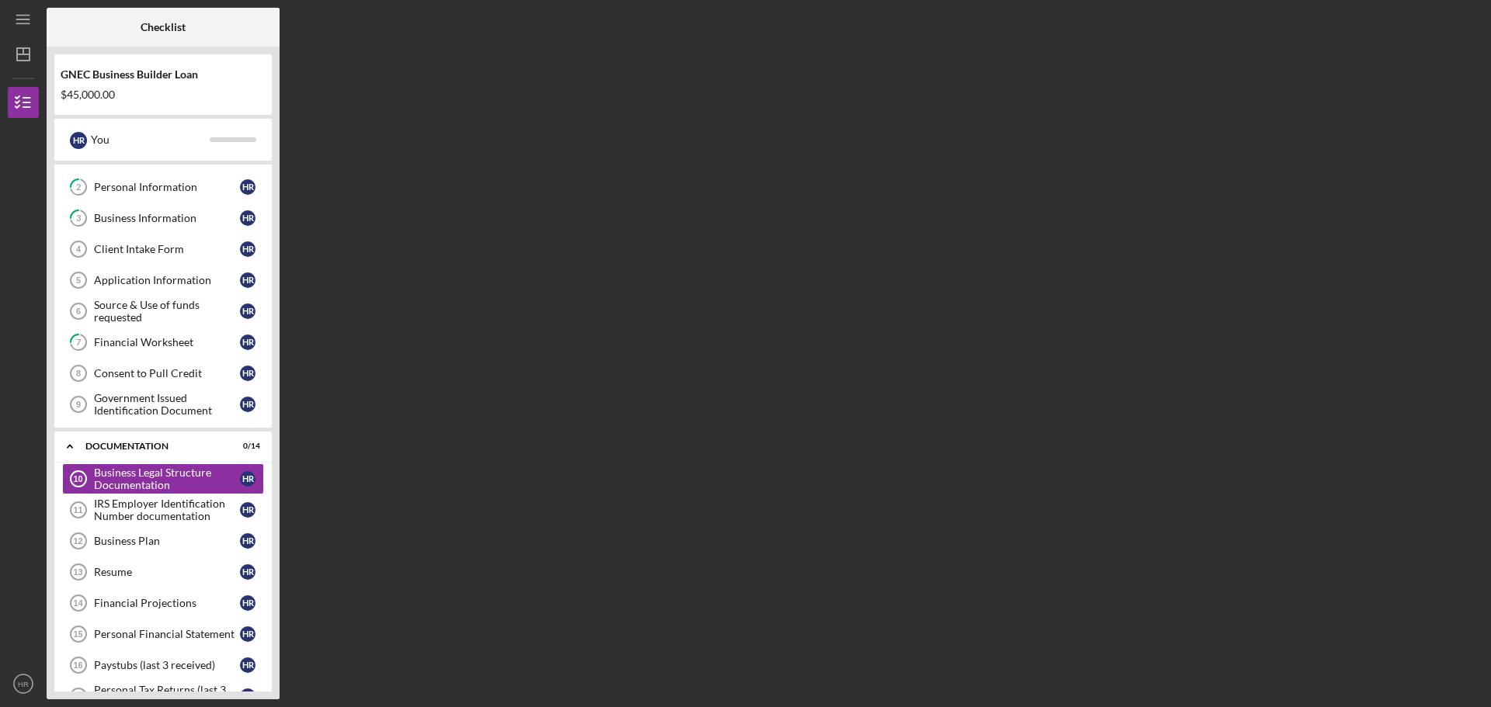
scroll to position [107, 0]
